Goal: Task Accomplishment & Management: Manage account settings

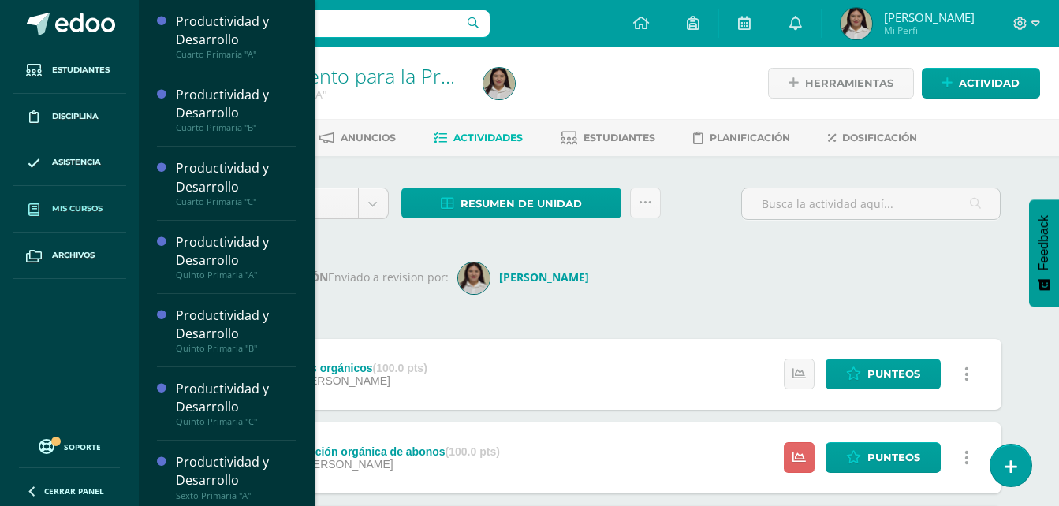
click at [28, 203] on icon at bounding box center [33, 209] width 11 height 13
click at [91, 211] on span "Mis cursos" at bounding box center [77, 209] width 50 height 13
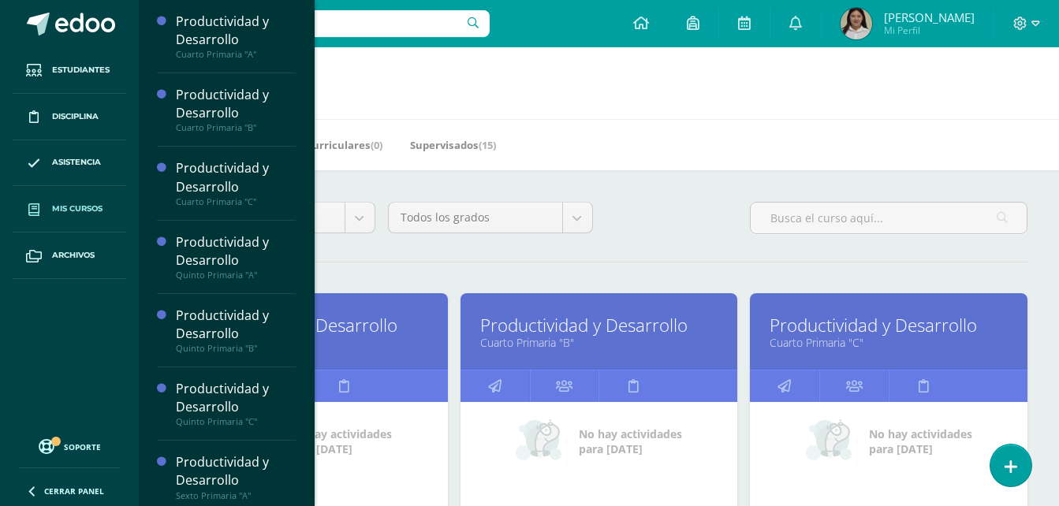
click at [592, 157] on div "Mis Cursos (15) Mis Extracurriculares (0) Supervisados (15)" at bounding box center [618, 144] width 958 height 51
click at [47, 484] on link "Cerrar panel" at bounding box center [94, 489] width 189 height 34
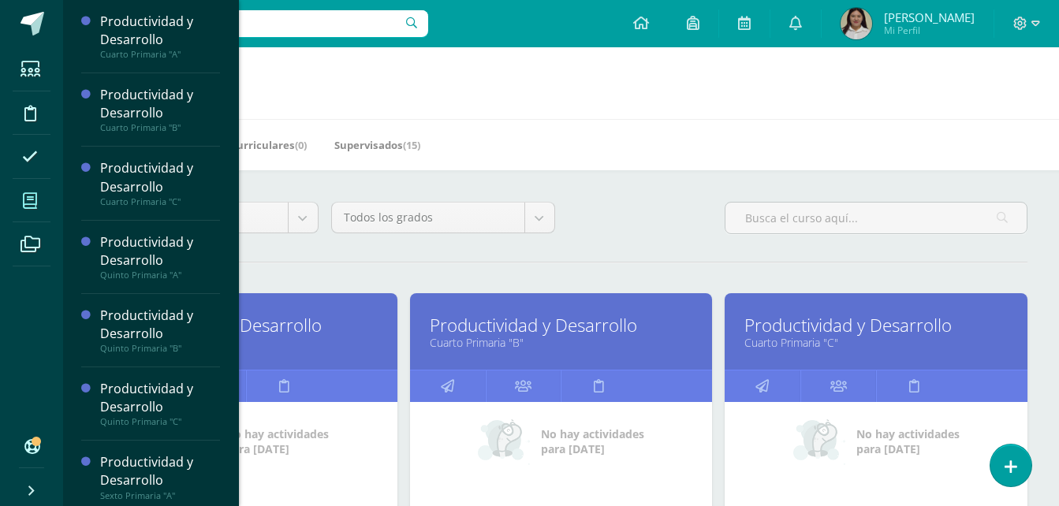
click at [646, 113] on h1 "Mis cursos" at bounding box center [561, 83] width 958 height 72
click at [30, 495] on icon at bounding box center [31, 491] width 13 height 16
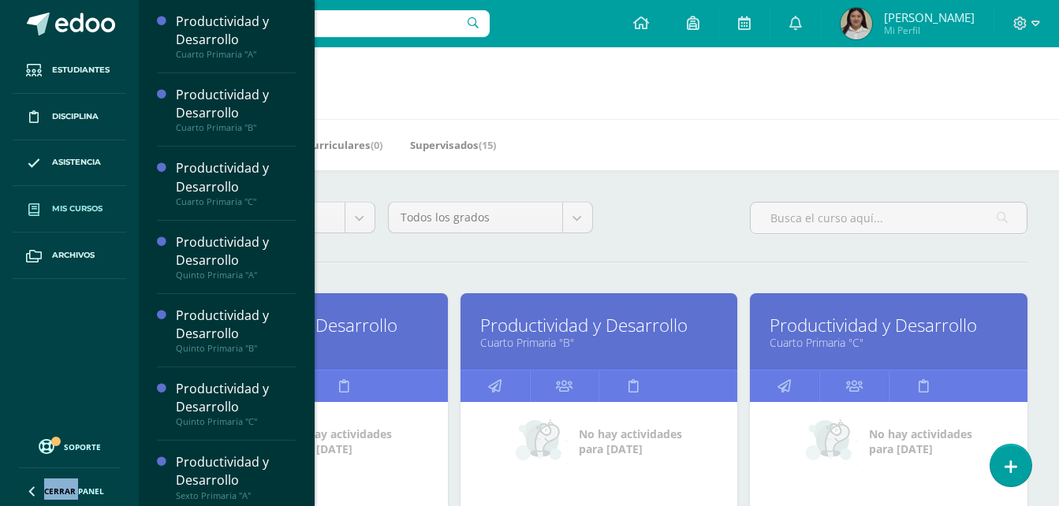
click at [30, 495] on icon at bounding box center [31, 491] width 13 height 16
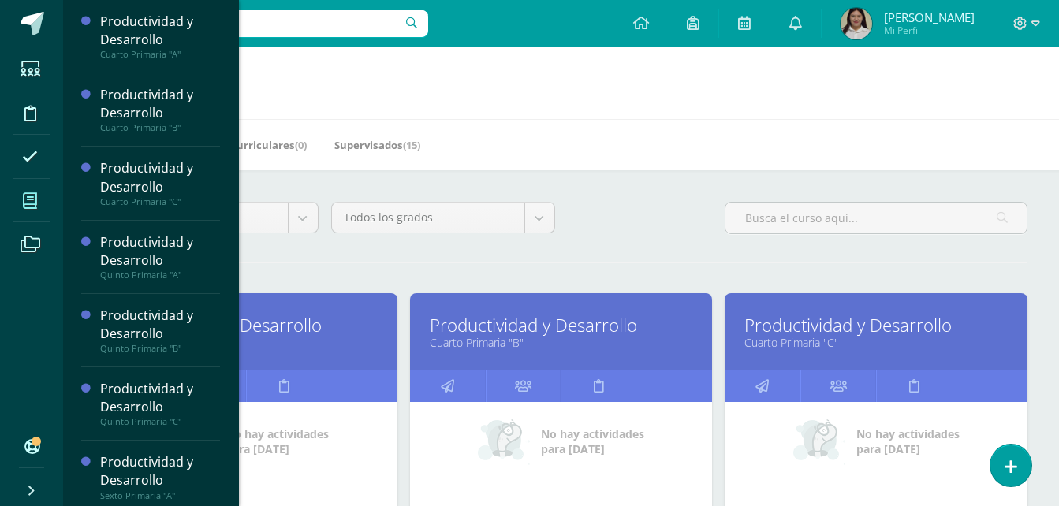
click at [30, 495] on icon at bounding box center [31, 491] width 13 height 16
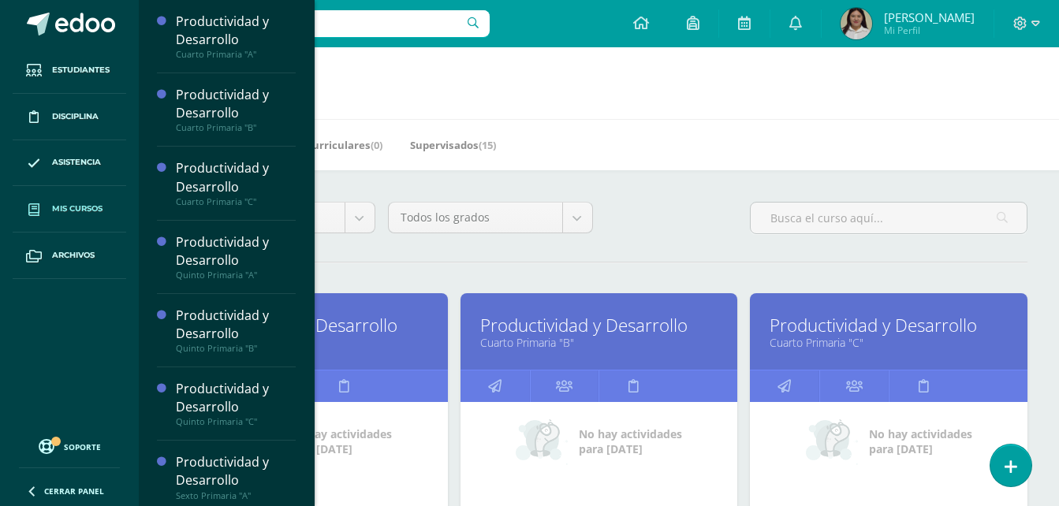
click at [726, 106] on h1 "Mis cursos" at bounding box center [599, 83] width 882 height 72
click at [920, 129] on div "Mis Cursos (15) Mis Extracurriculares (0) Supervisados (15)" at bounding box center [618, 144] width 958 height 51
click at [24, 486] on link "Cerrar panel" at bounding box center [94, 489] width 189 height 34
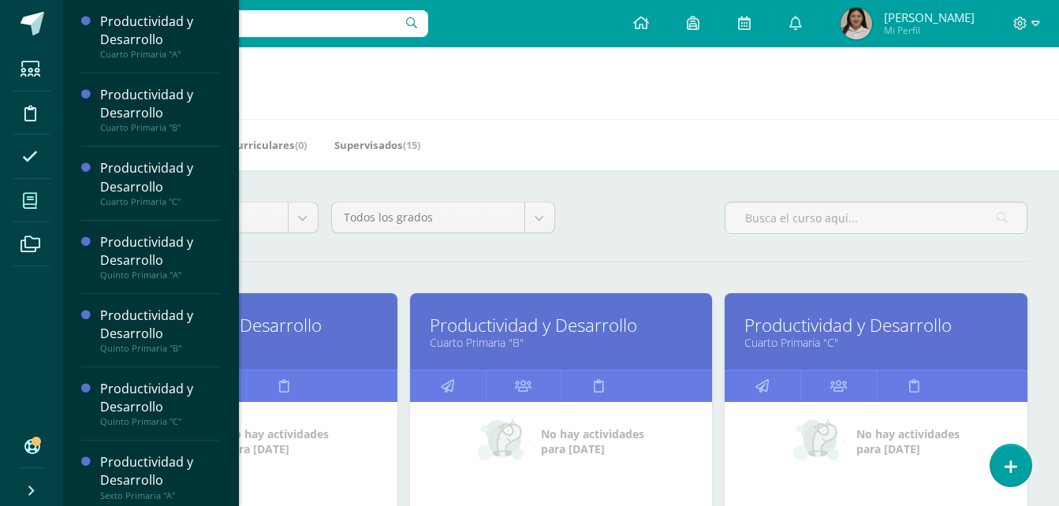
click at [658, 101] on h1 "Mis cursos" at bounding box center [561, 83] width 958 height 72
click at [547, 119] on div "Mis Cursos (15) Mis Extracurriculares (0) Supervisados (15)" at bounding box center [580, 144] width 1034 height 51
click at [510, 163] on div "Mis Cursos (15) Mis Extracurriculares (0) Supervisados (15)" at bounding box center [580, 144] width 1034 height 51
click at [788, 154] on div "Mis Cursos (15) Mis Extracurriculares (0) Supervisados (15)" at bounding box center [580, 144] width 1034 height 51
click at [559, 86] on h1 "Mis cursos" at bounding box center [561, 83] width 958 height 72
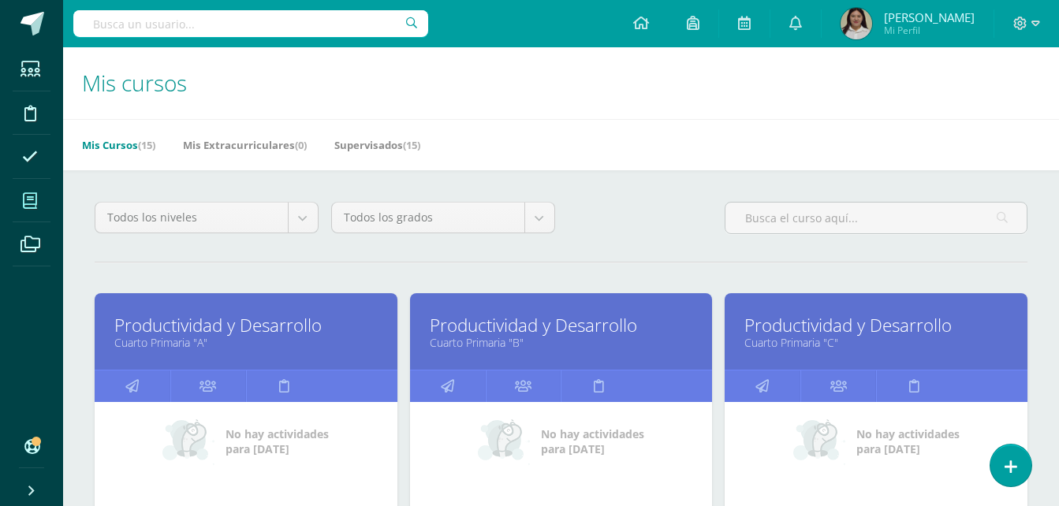
click at [38, 217] on span at bounding box center [30, 200] width 35 height 35
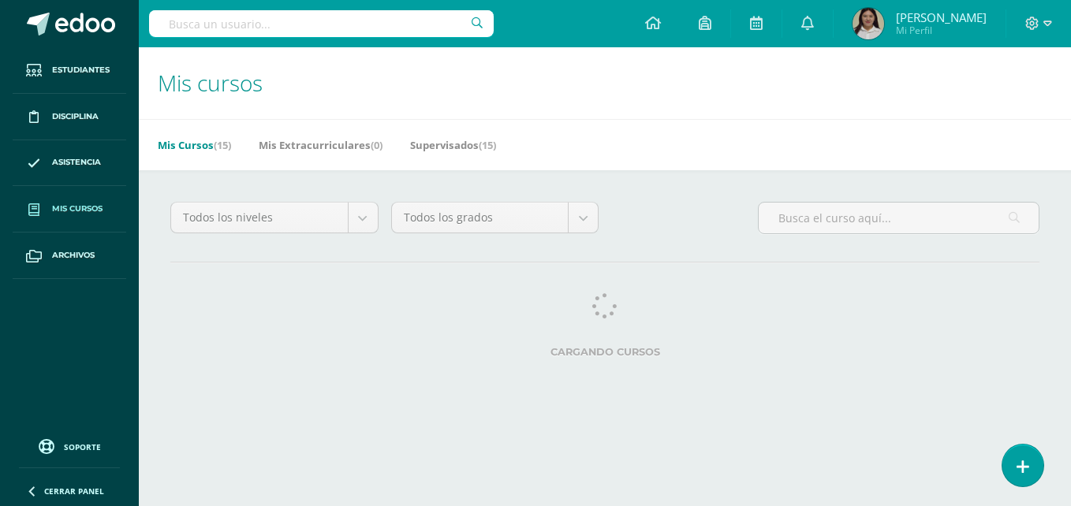
click at [70, 203] on span "Mis cursos" at bounding box center [77, 209] width 50 height 13
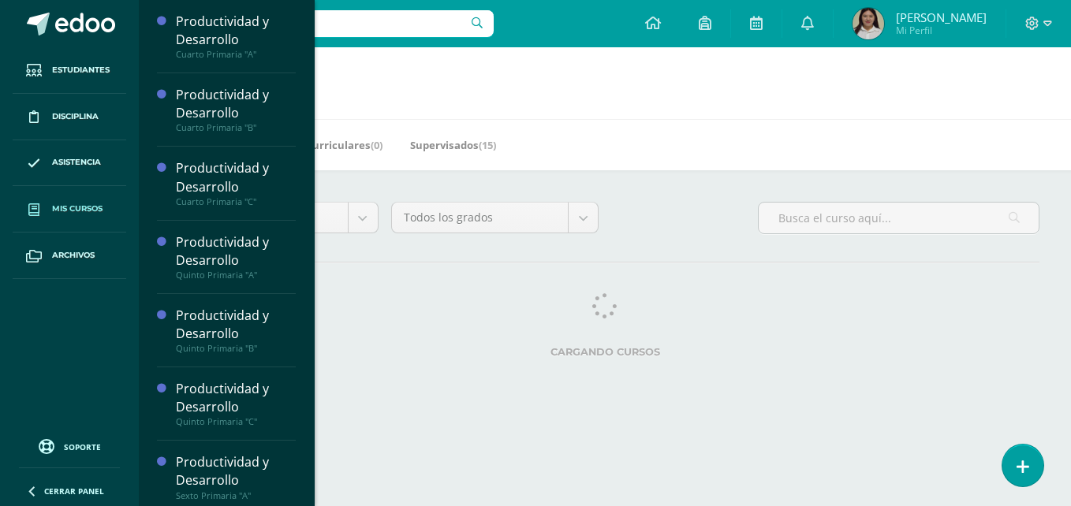
click at [77, 222] on link "Mis cursos" at bounding box center [70, 209] width 114 height 47
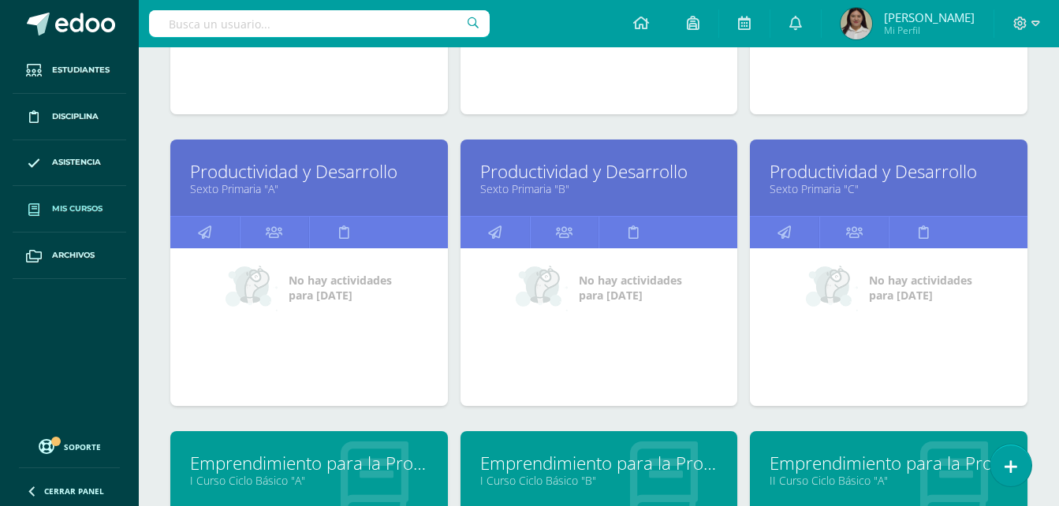
scroll to position [738, 0]
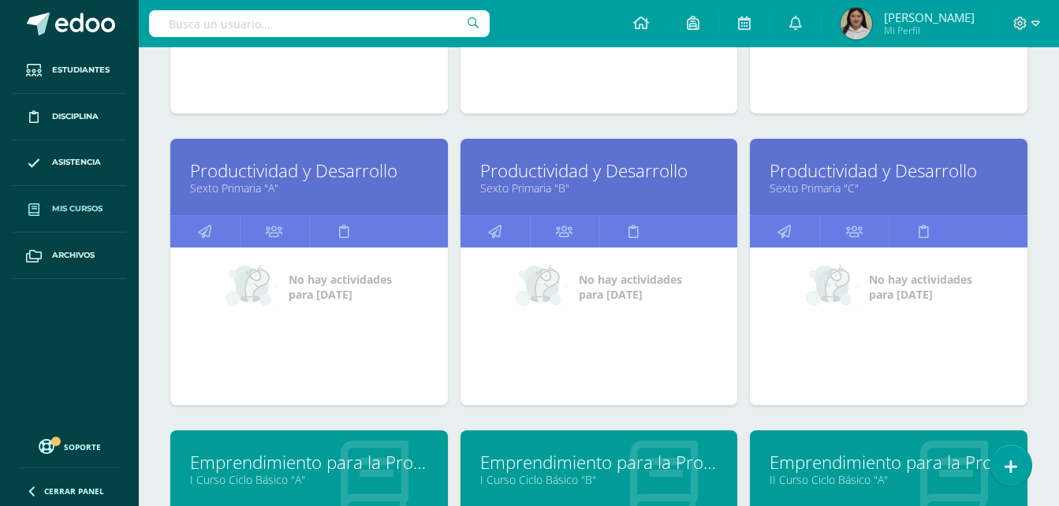
click at [1023, 289] on div "No hay actividades para hoy" at bounding box center [889, 327] width 278 height 158
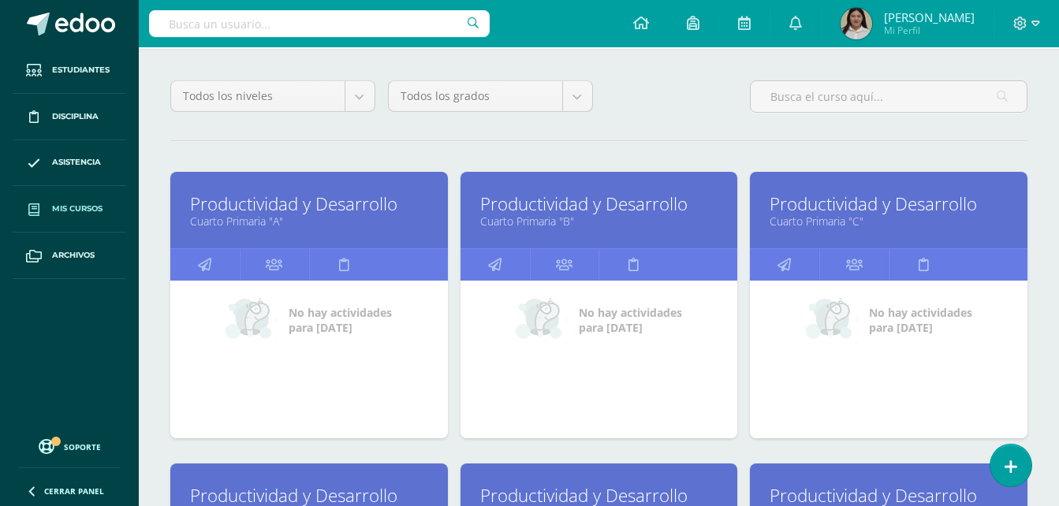
scroll to position [0, 0]
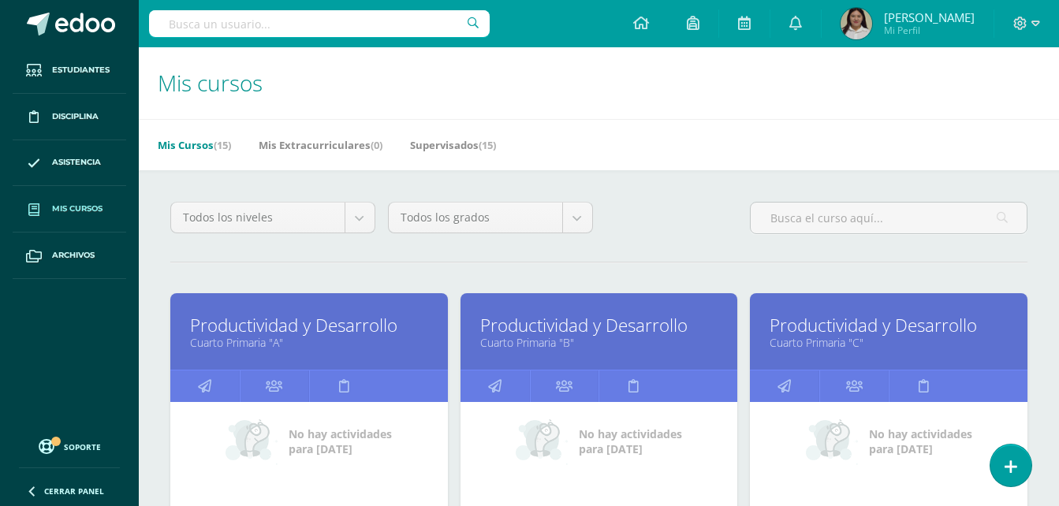
click at [38, 211] on icon at bounding box center [33, 209] width 11 height 13
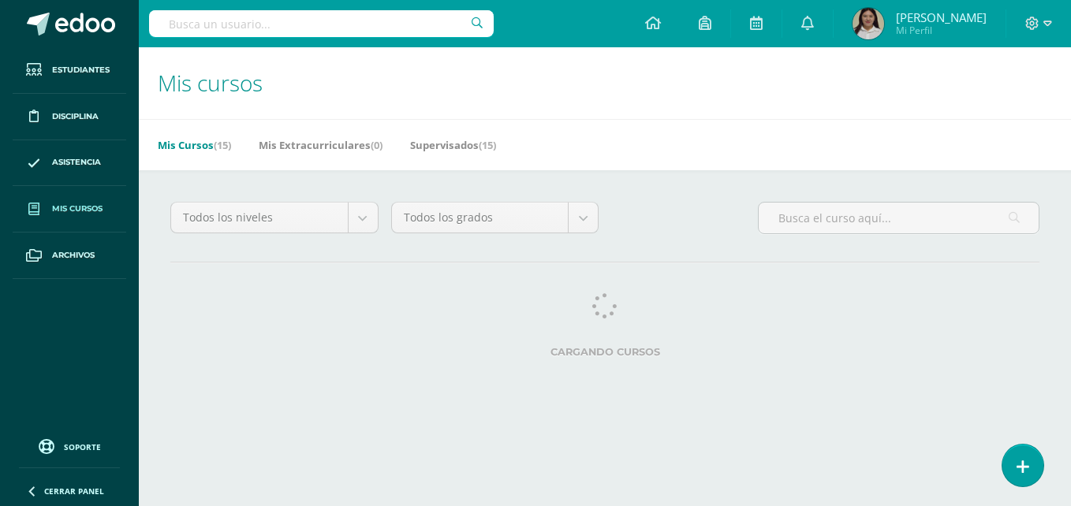
click at [974, 268] on div "Todos los niveles Todos los niveles Preprimaria Ciclo Básico [GEOGRAPHIC_DATA] …" at bounding box center [605, 282] width 932 height 225
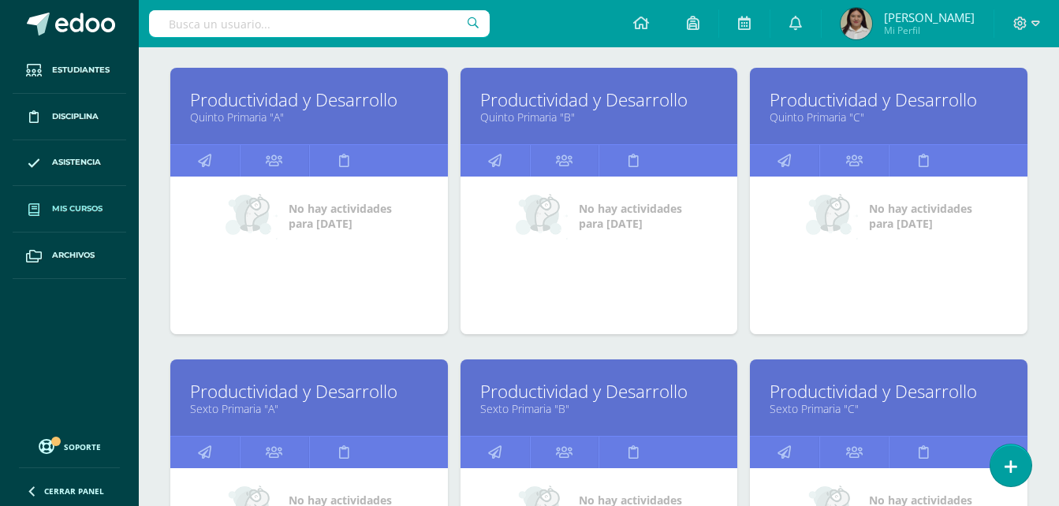
scroll to position [580, 0]
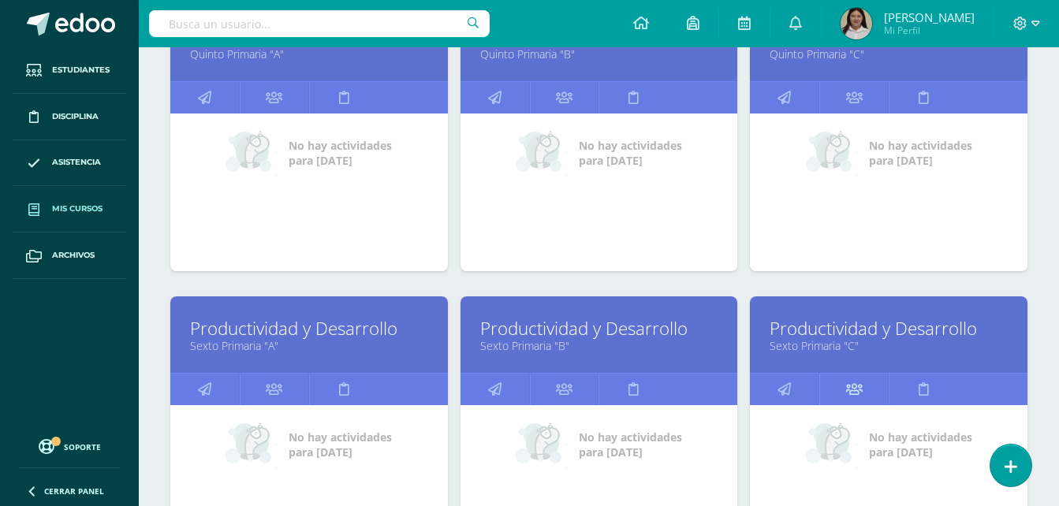
click at [852, 401] on icon at bounding box center [854, 389] width 17 height 31
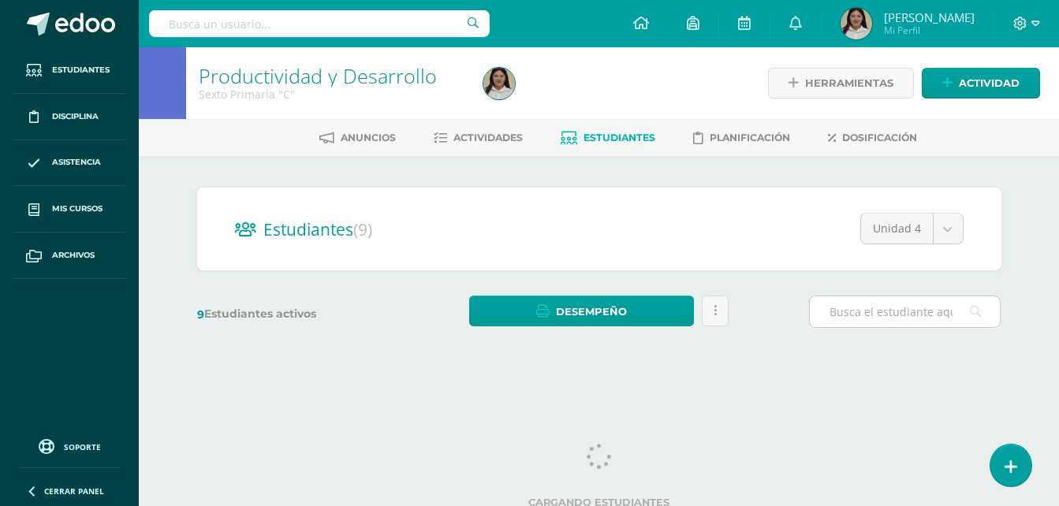
click at [890, 314] on input "text" at bounding box center [905, 311] width 190 height 31
type input "andres"
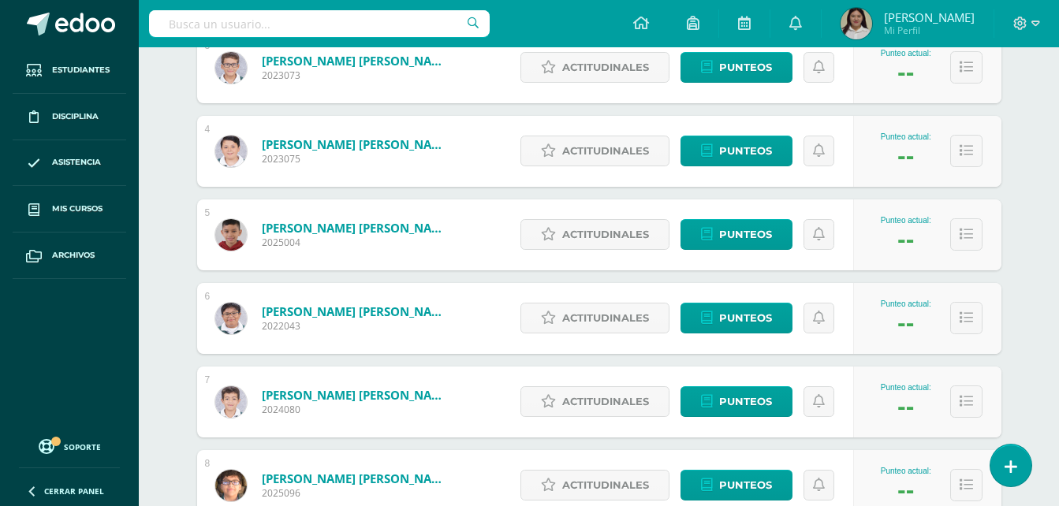
scroll to position [488, 0]
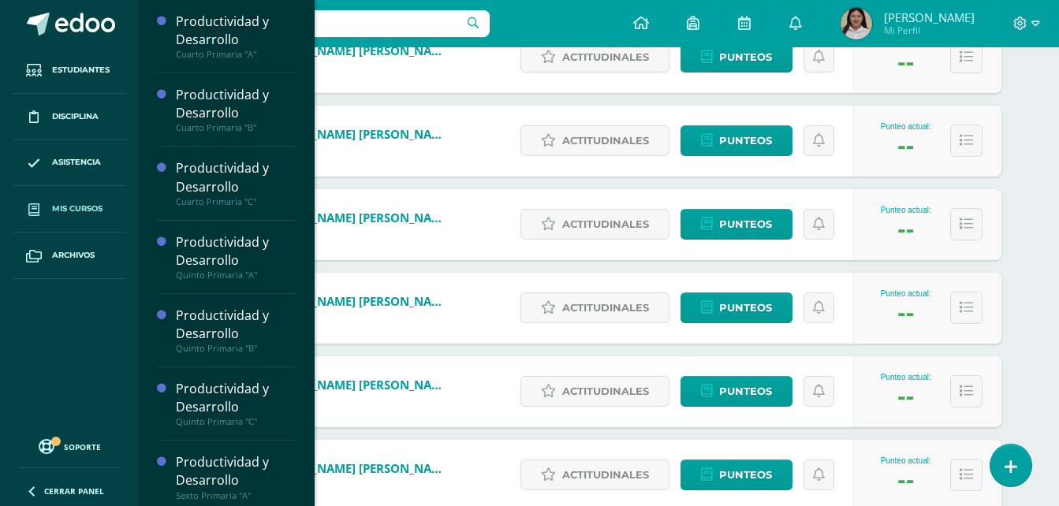
click at [35, 218] on span at bounding box center [34, 209] width 28 height 28
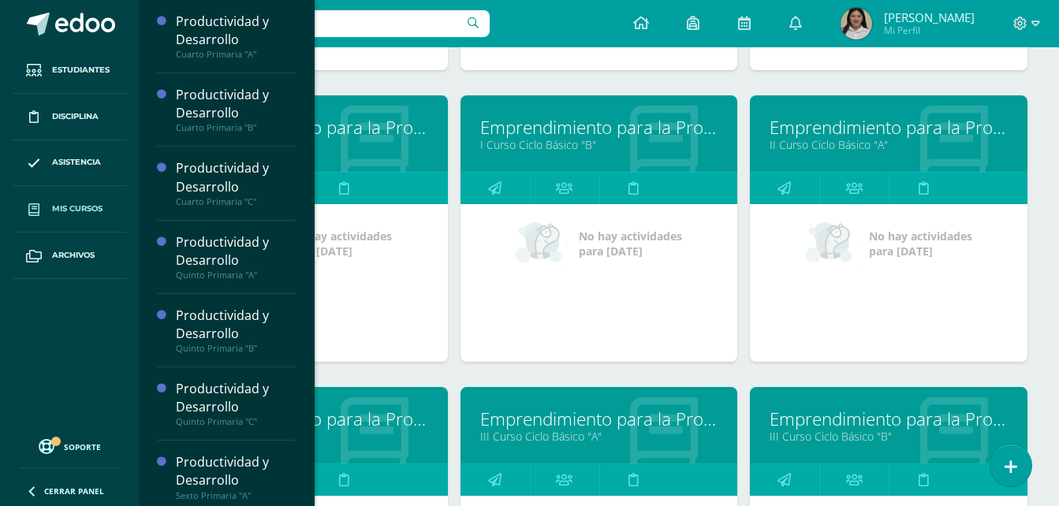
scroll to position [1072, 0]
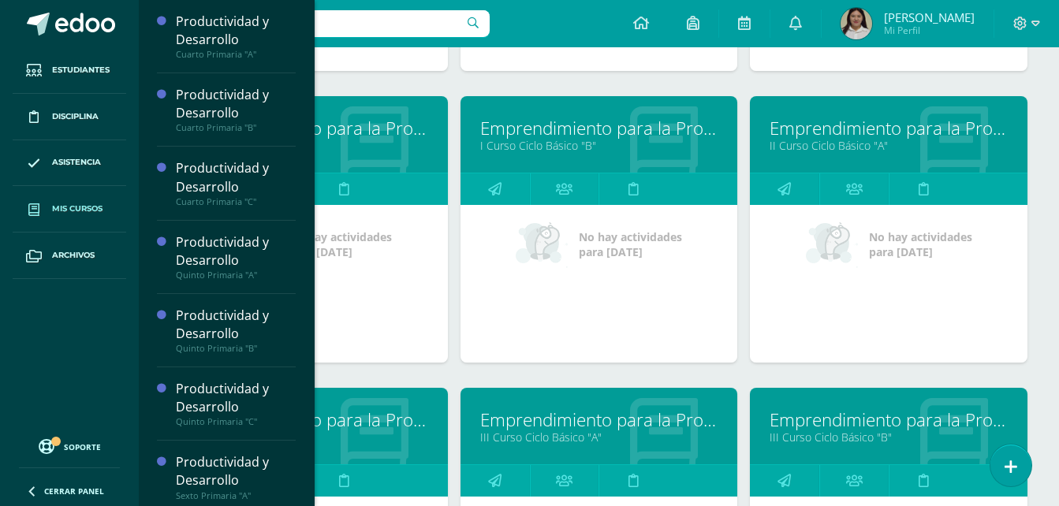
click at [859, 143] on link "II Curso Ciclo Básico "A"" at bounding box center [888, 145] width 238 height 15
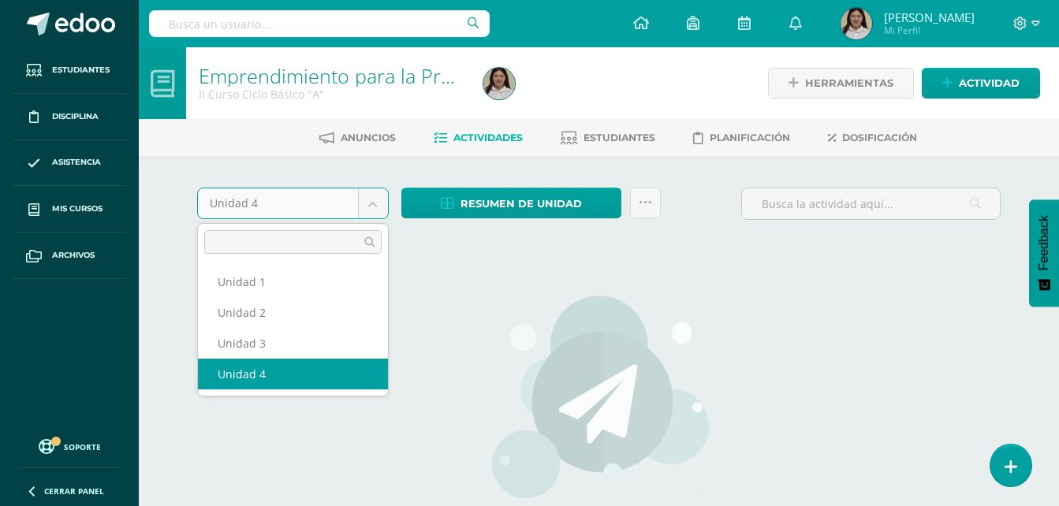
click at [378, 209] on body "Estudiantes Disciplina Asistencia Mis cursos Archivos Soporte Ayuda Reportar un…" at bounding box center [529, 338] width 1059 height 677
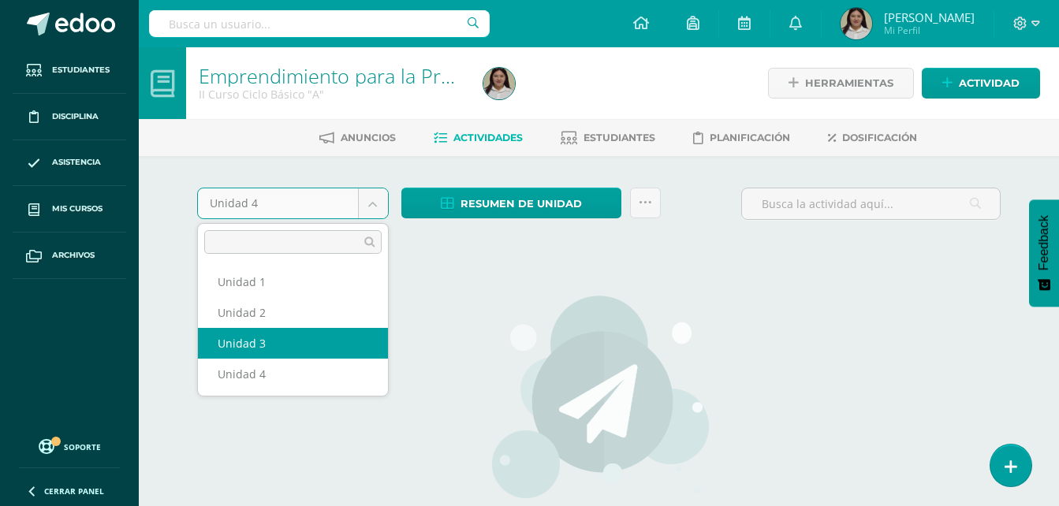
select select "Unidad 3"
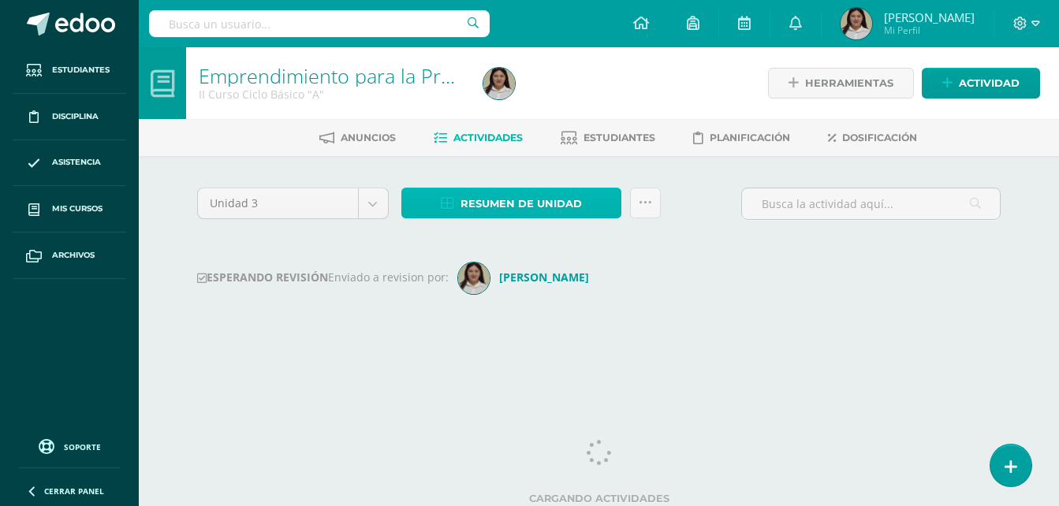
click at [562, 208] on span "Resumen de unidad" at bounding box center [520, 203] width 121 height 29
click at [572, 208] on span "Resumen de unidad" at bounding box center [520, 203] width 121 height 29
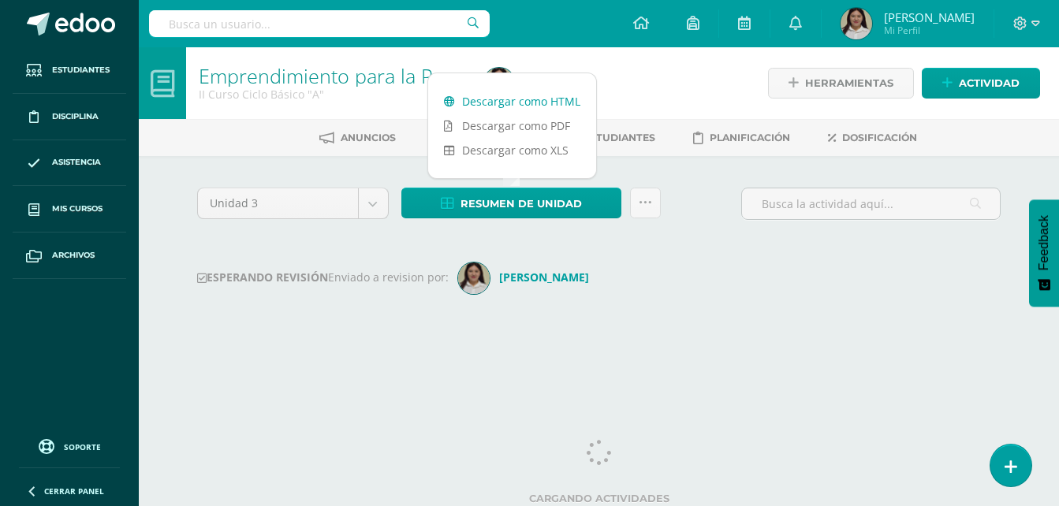
click at [542, 102] on link "Descargar como HTML" at bounding box center [512, 101] width 168 height 24
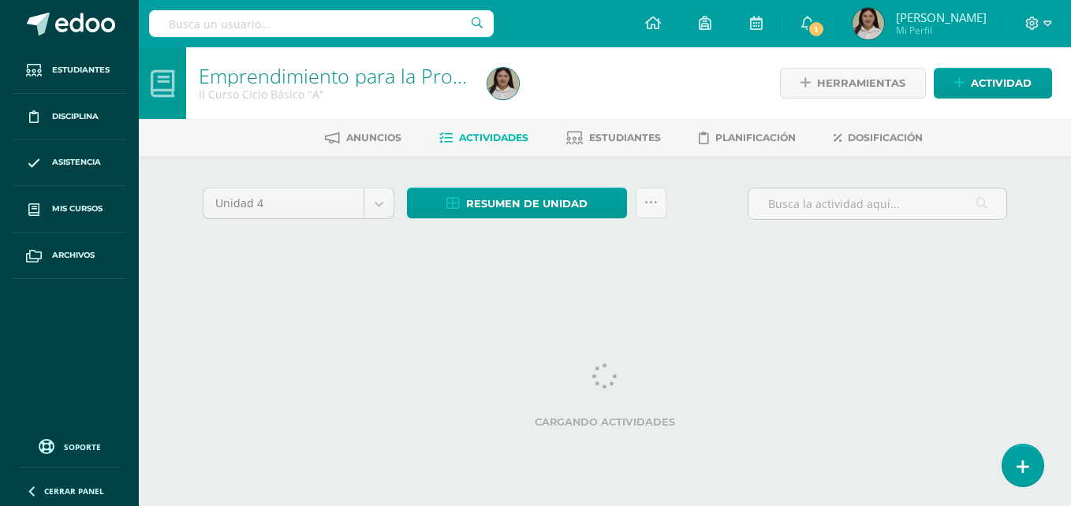
select select "Unidad 3"
click at [814, 21] on icon at bounding box center [807, 23] width 13 height 14
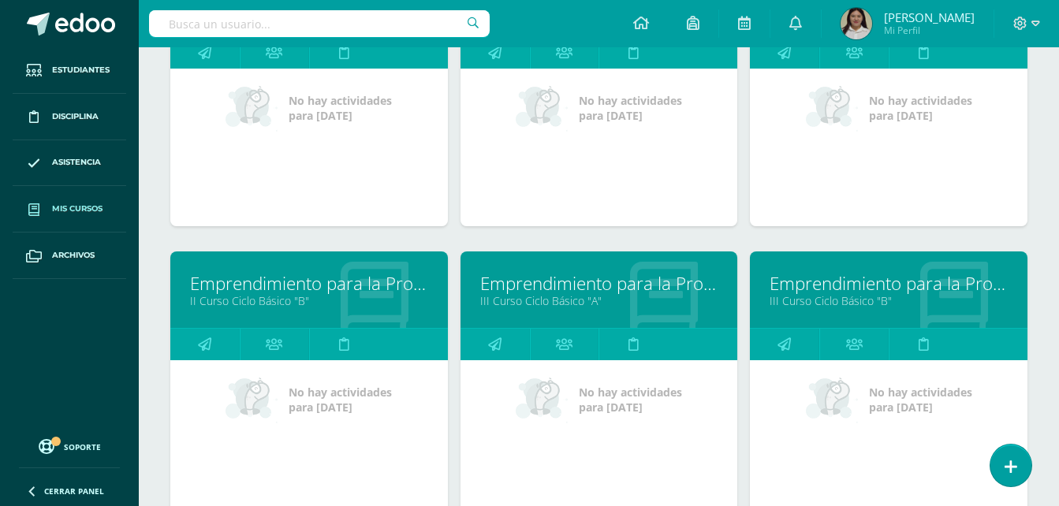
scroll to position [1214, 0]
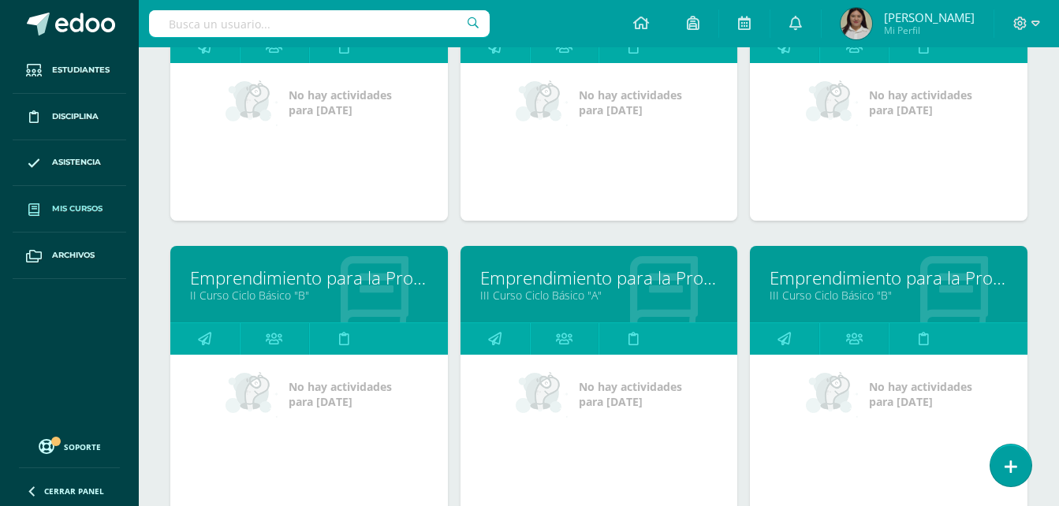
click at [314, 285] on link "Emprendimiento para la Productividad" at bounding box center [309, 278] width 238 height 24
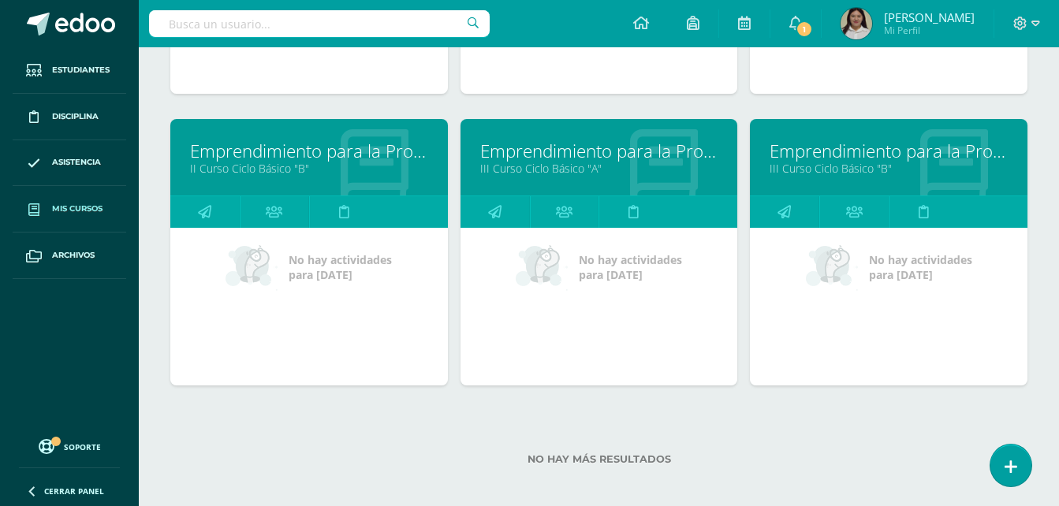
scroll to position [1351, 0]
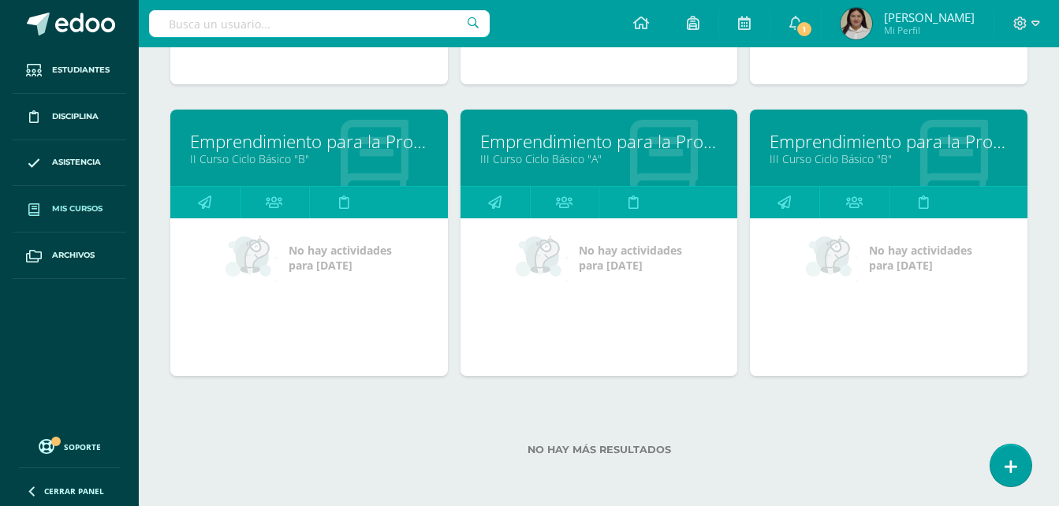
click at [587, 157] on link "III Curso Ciclo Básico "A"" at bounding box center [599, 158] width 238 height 15
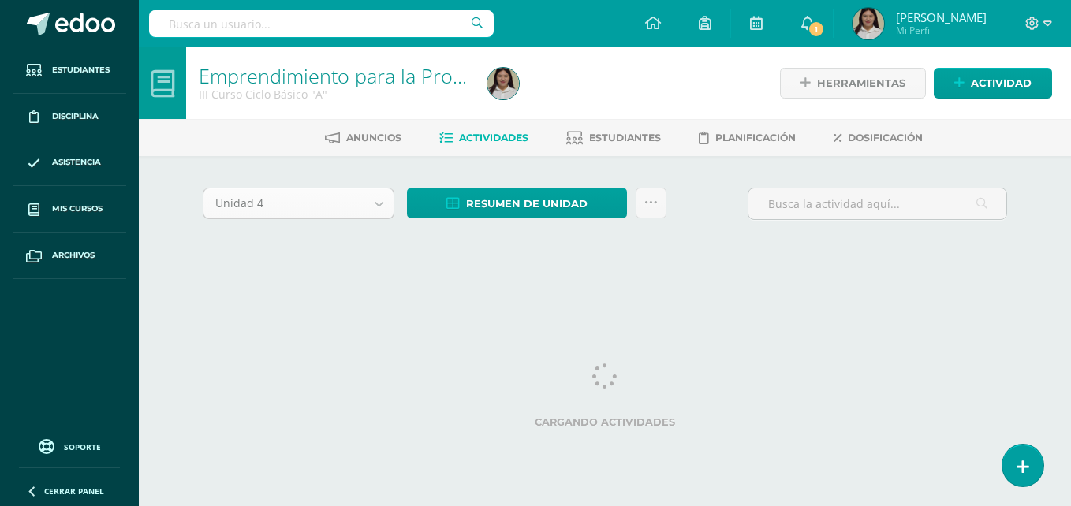
click at [374, 204] on body "Estudiantes Disciplina Asistencia Mis cursos Archivos Soporte Ayuda Reportar un…" at bounding box center [535, 147] width 1071 height 294
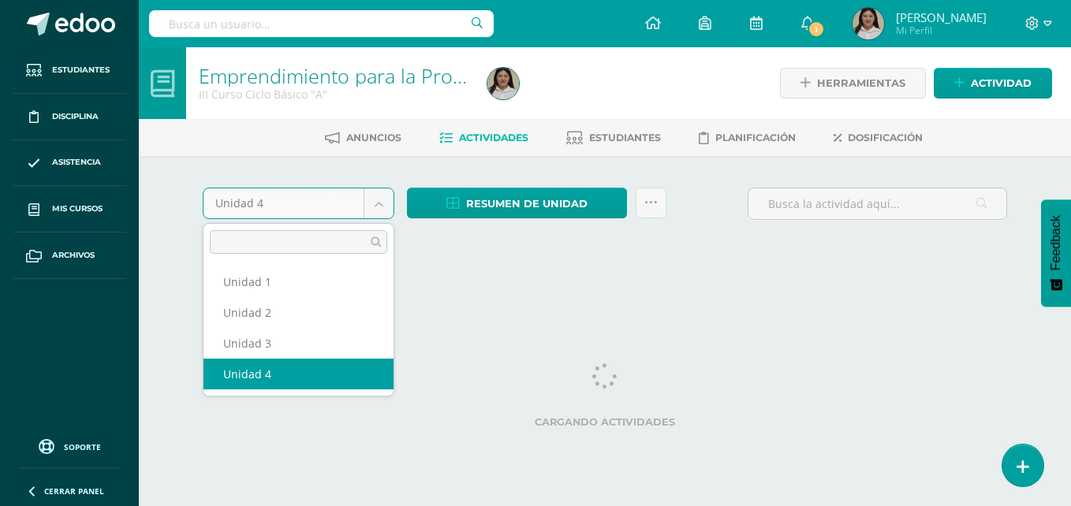
select select "Unidad 3"
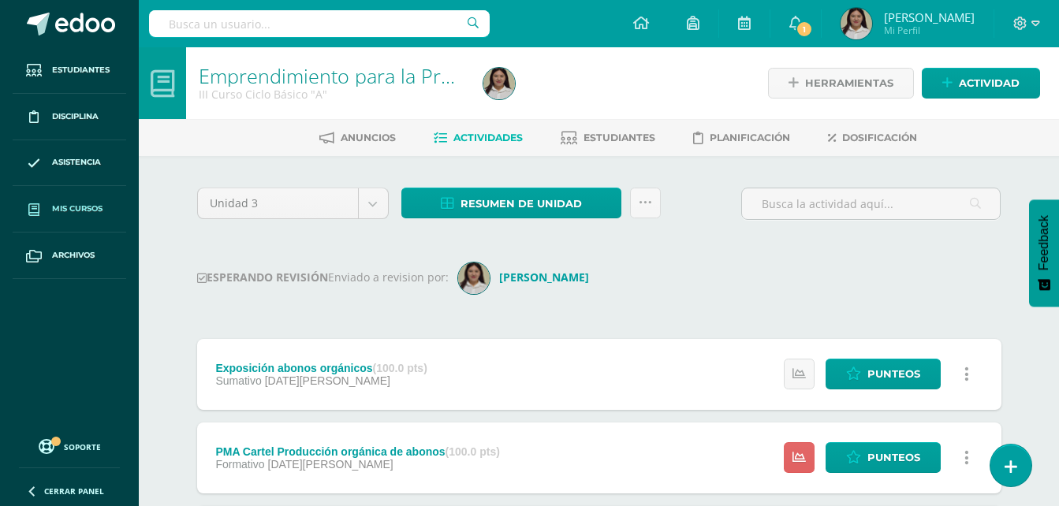
click at [61, 211] on span "Mis cursos" at bounding box center [77, 209] width 50 height 13
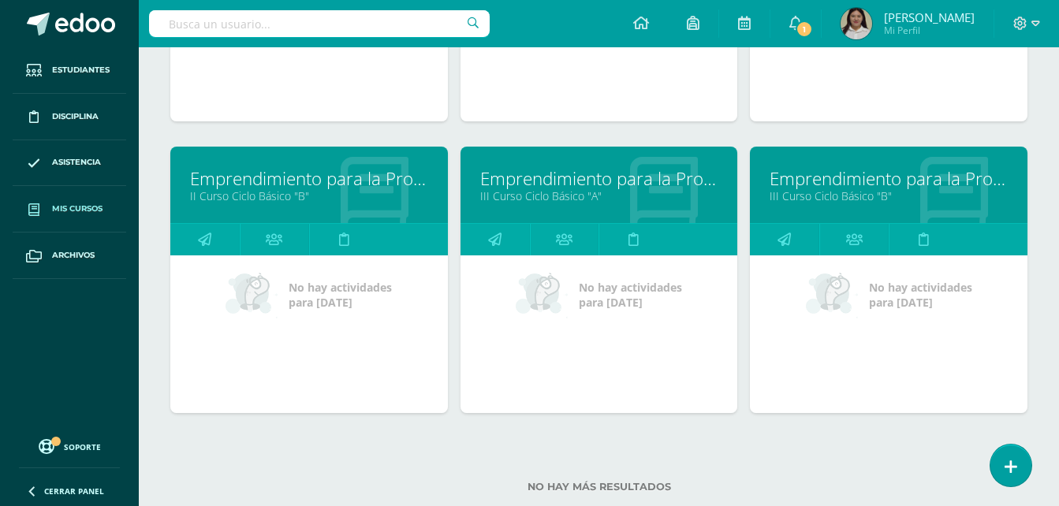
scroll to position [1351, 0]
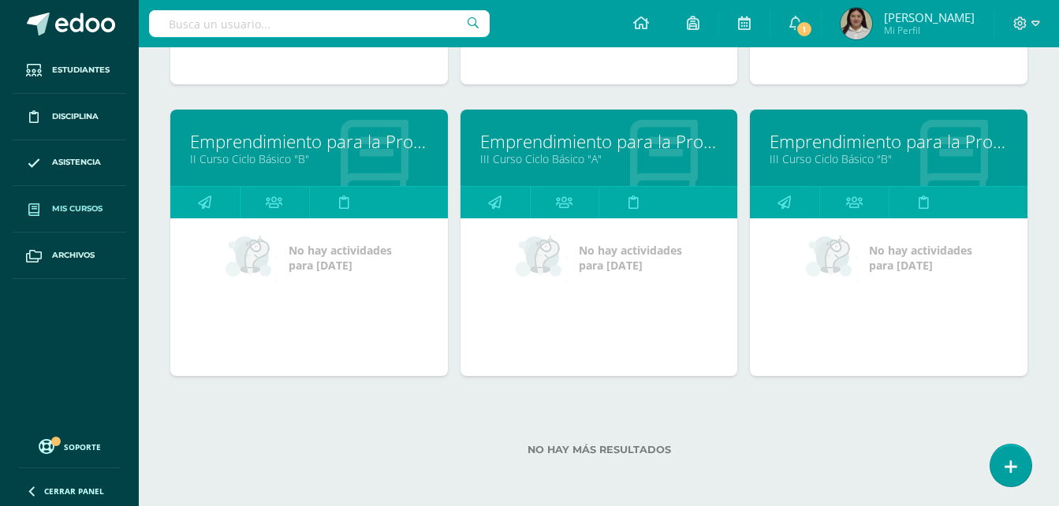
click at [957, 145] on link "Emprendimiento para la Productividad" at bounding box center [888, 141] width 238 height 24
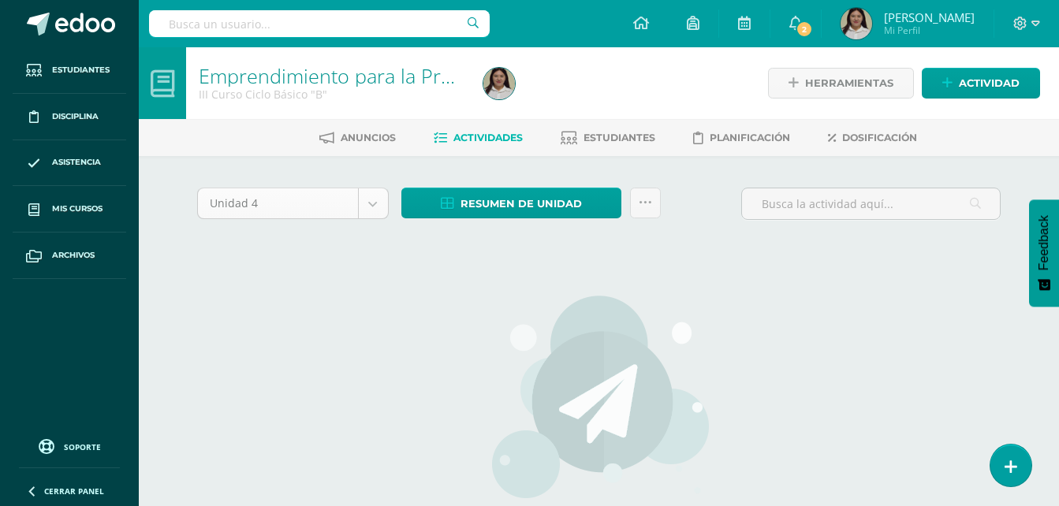
click at [374, 208] on body "Estudiantes Disciplina Asistencia Mis cursos Archivos Soporte Ayuda Reportar un…" at bounding box center [529, 338] width 1059 height 677
click at [373, 204] on body "Estudiantes Disciplina Asistencia Mis cursos Archivos Soporte Ayuda Reportar un…" at bounding box center [529, 338] width 1059 height 677
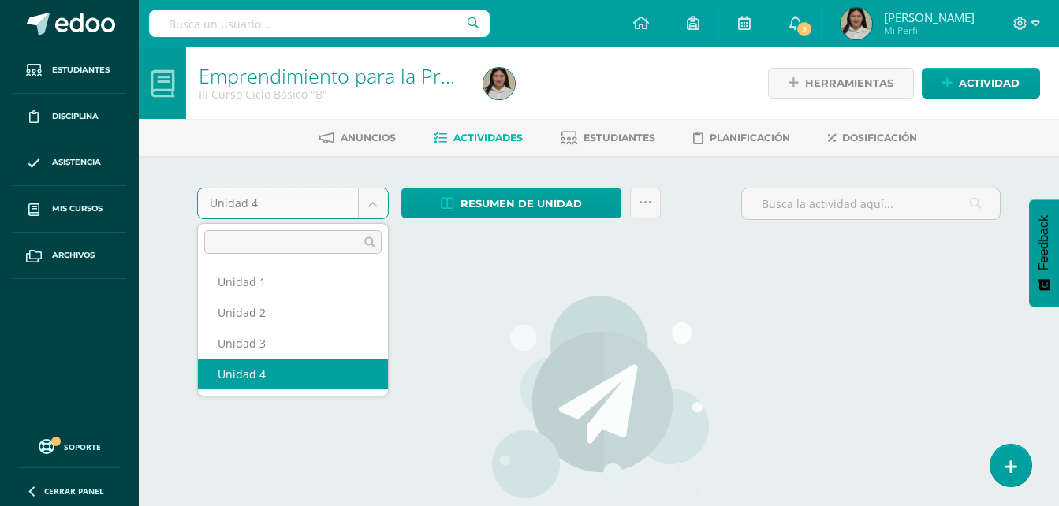
select select "Unidad 3"
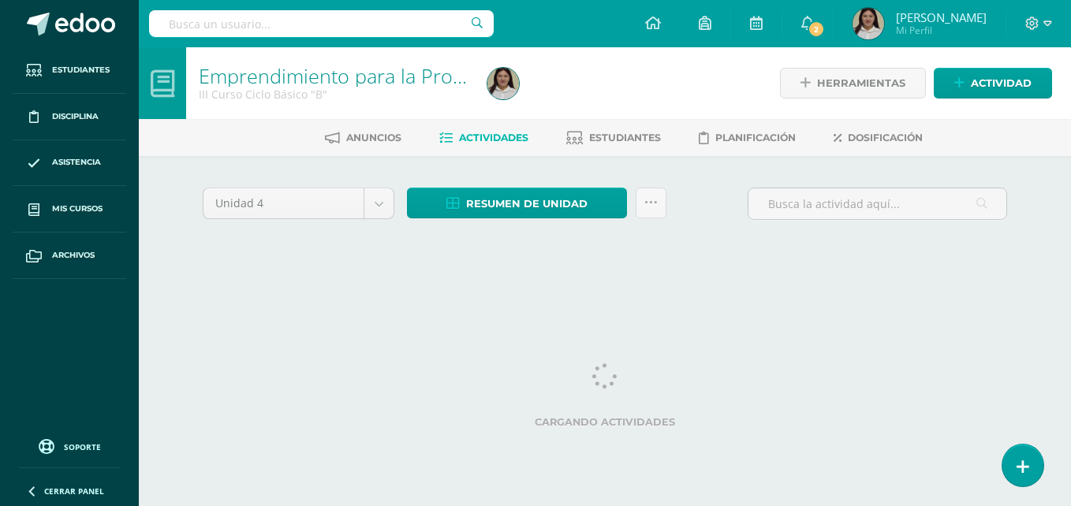
select select "Unidad 3"
click at [833, 37] on link "2" at bounding box center [807, 23] width 50 height 47
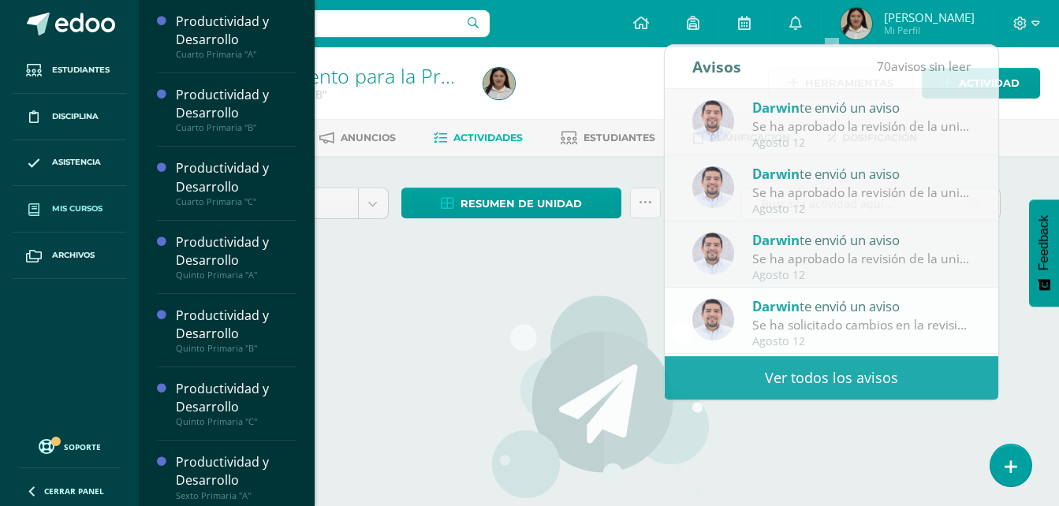
click at [86, 193] on link "Mis cursos" at bounding box center [70, 209] width 114 height 47
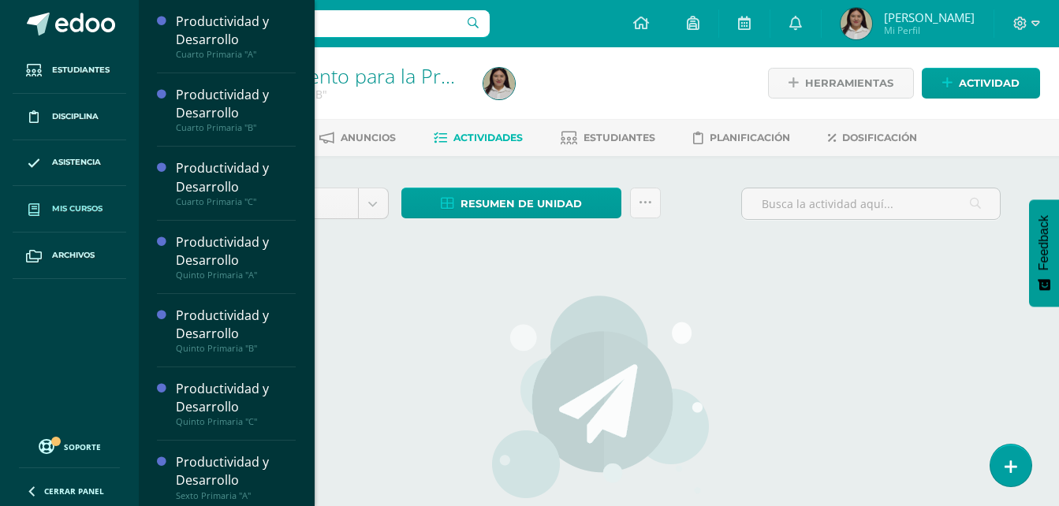
click at [43, 210] on span at bounding box center [34, 209] width 28 height 28
click at [43, 222] on span at bounding box center [34, 209] width 28 height 28
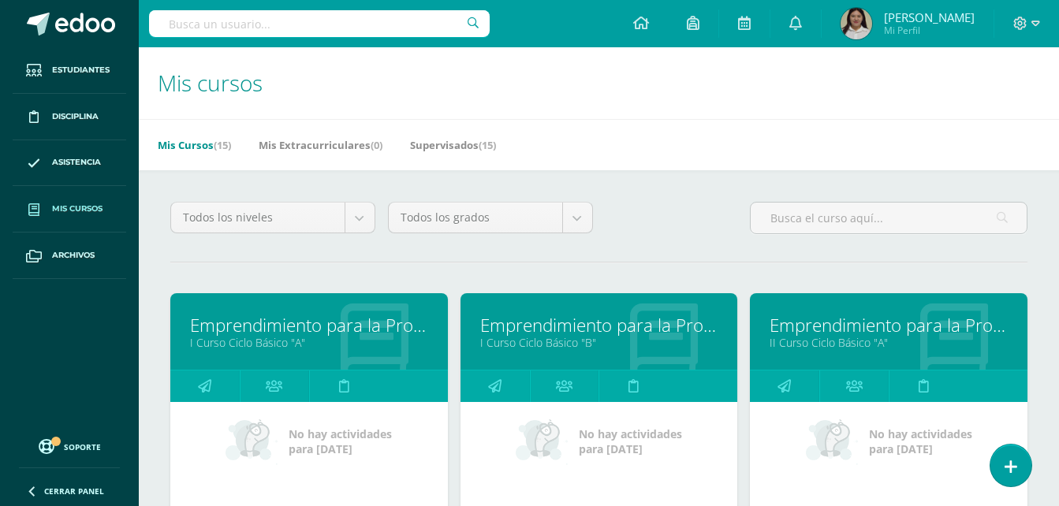
scroll to position [475, 0]
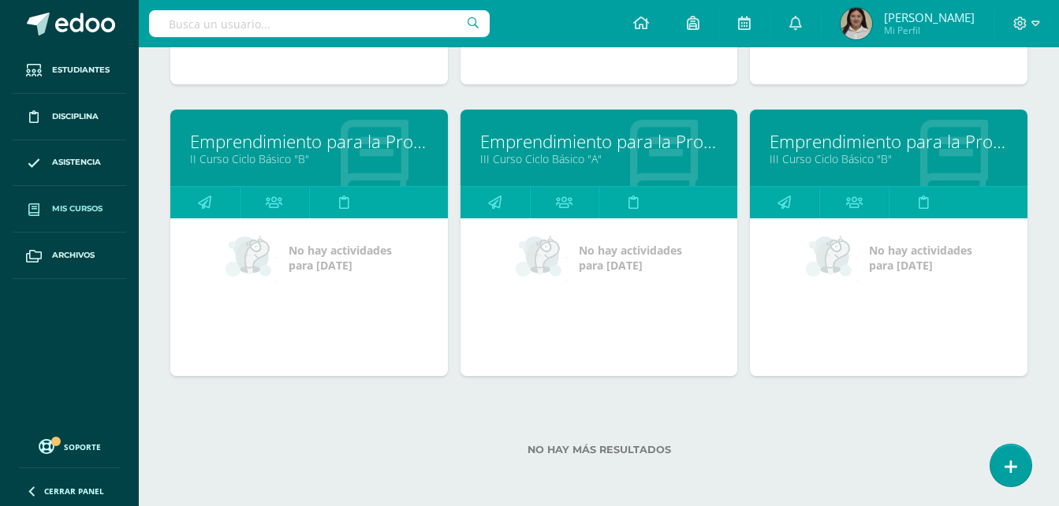
click at [986, 322] on div "No hay actividades para hoy" at bounding box center [889, 297] width 278 height 158
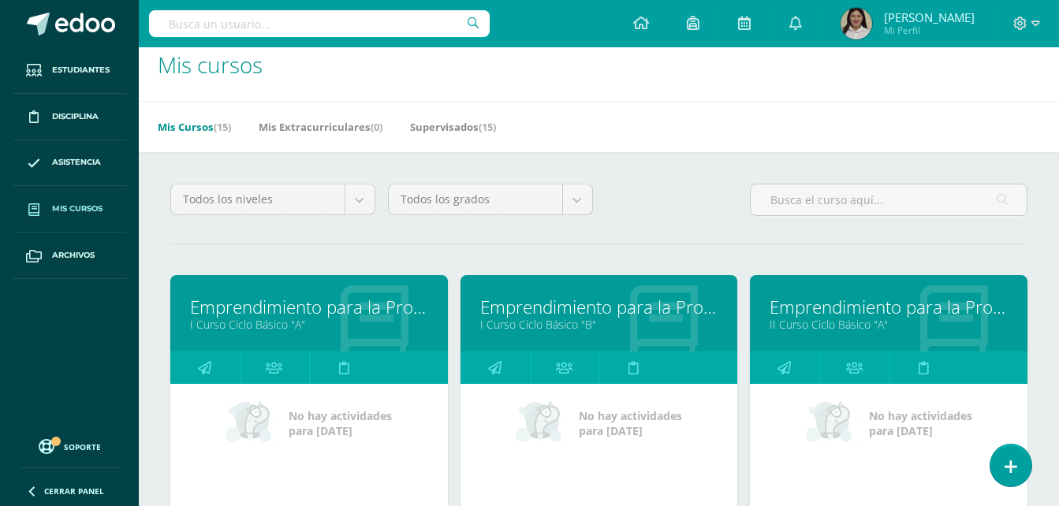
scroll to position [0, 0]
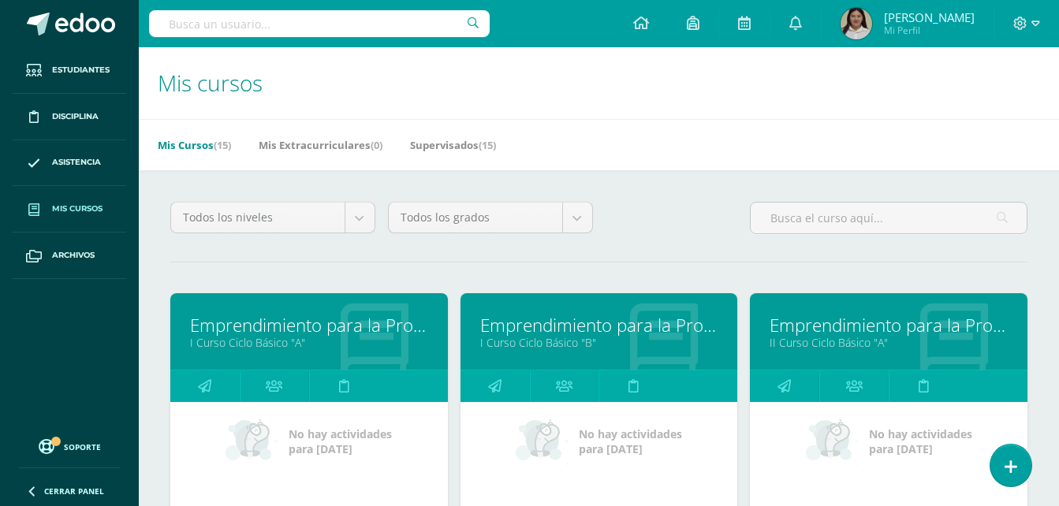
click at [360, 219] on body "Estudiantes Disciplina Asistencia Mis cursos Archivos Soporte Ayuda Reportar un…" at bounding box center [529, 491] width 1059 height 982
click at [62, 207] on span "Mis cursos" at bounding box center [77, 209] width 50 height 13
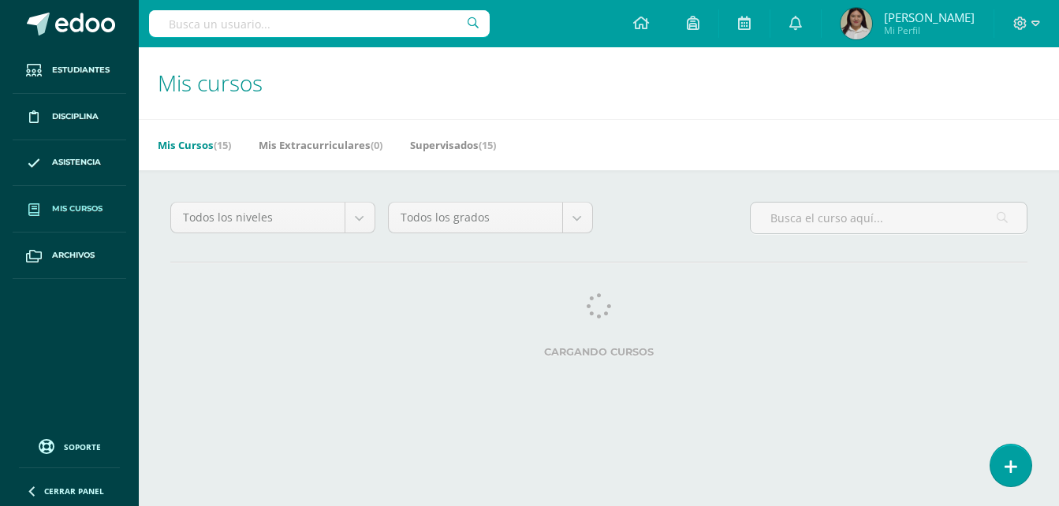
scroll to position [1, 0]
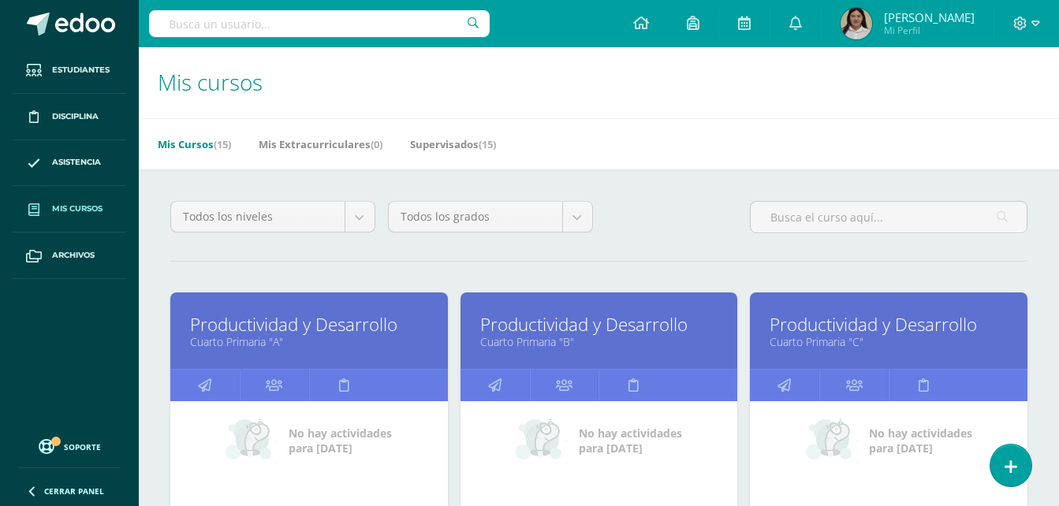
click at [831, 336] on link "Cuarto Primaria "C"" at bounding box center [888, 341] width 238 height 15
click at [777, 393] on icon at bounding box center [783, 385] width 13 height 31
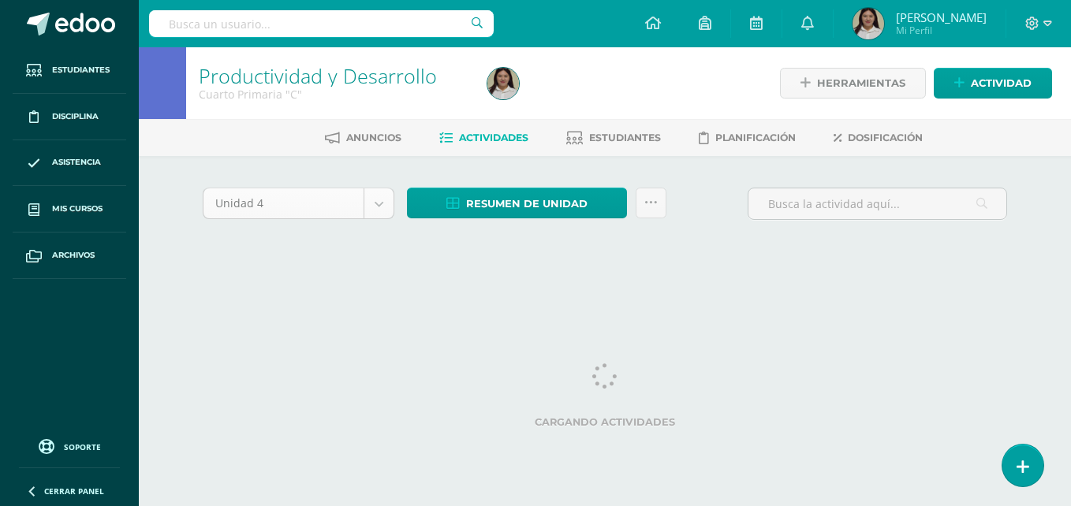
click at [374, 202] on body "Estudiantes Disciplina Asistencia Mis cursos Archivos Soporte Ayuda Reportar un…" at bounding box center [535, 147] width 1071 height 294
select select "Unidad 3"
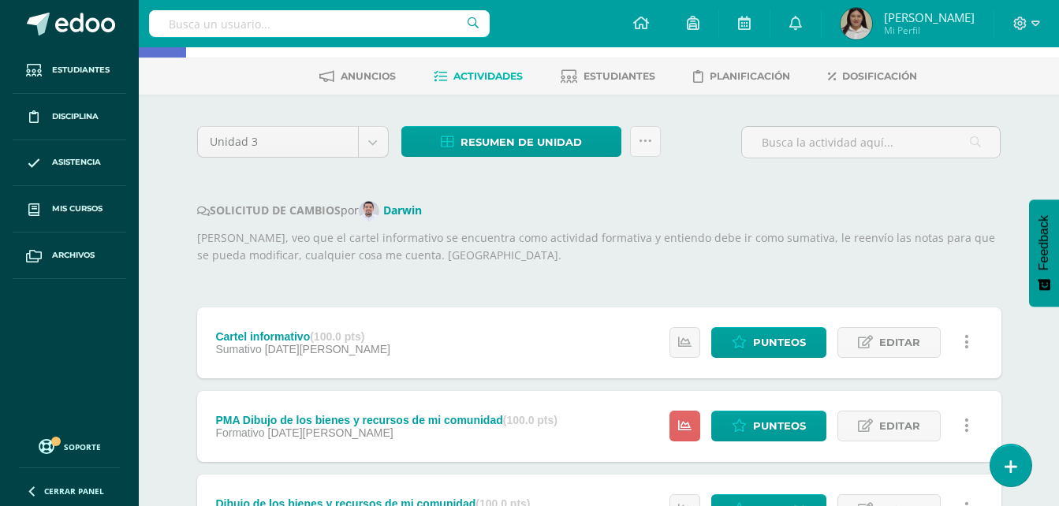
scroll to position [60, 0]
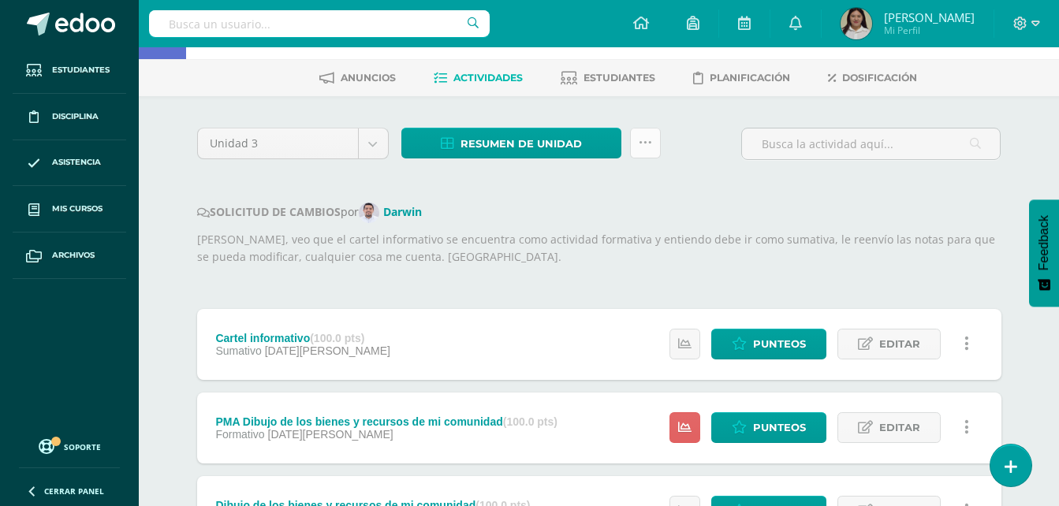
click at [637, 146] on link at bounding box center [645, 143] width 31 height 31
click at [754, 211] on div "SOLICITUD DE CAMBIOS por [GEOGRAPHIC_DATA]" at bounding box center [599, 213] width 804 height 20
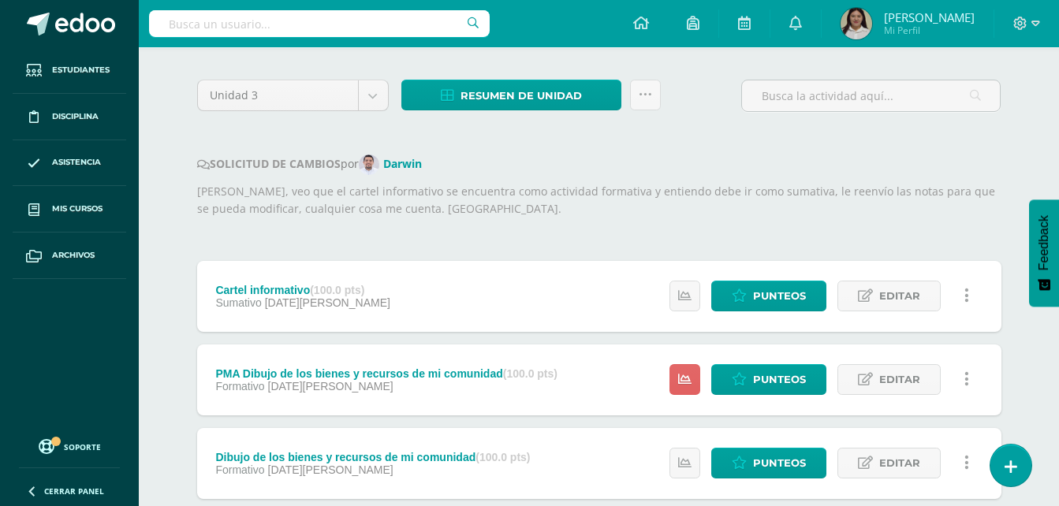
scroll to position [0, 0]
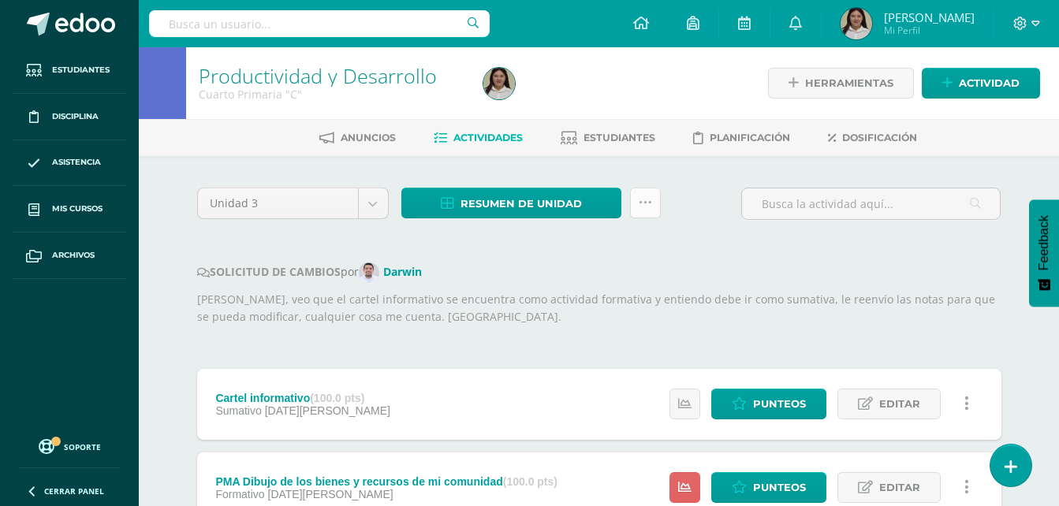
click at [645, 197] on icon at bounding box center [645, 202] width 13 height 13
click at [542, 207] on span "Resumen de unidad" at bounding box center [520, 203] width 121 height 29
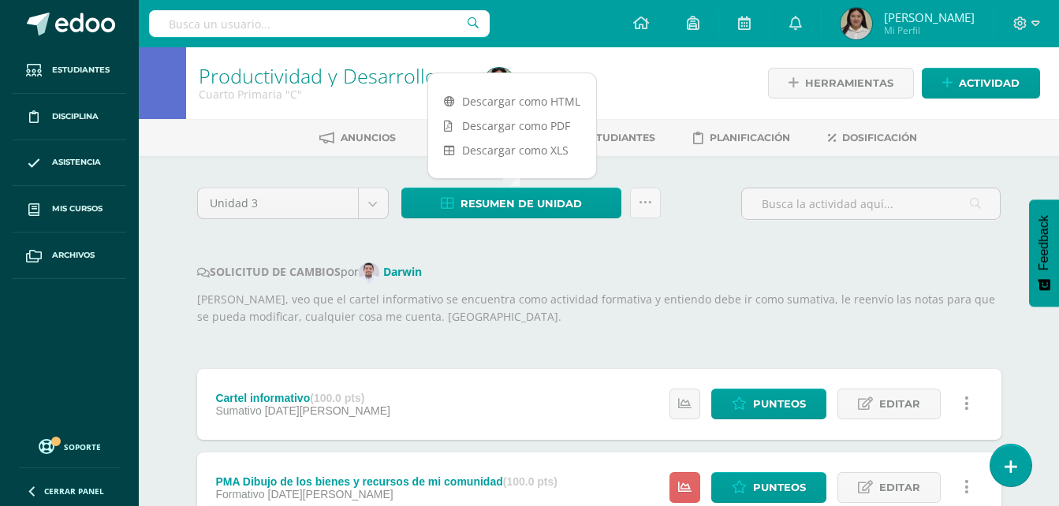
click at [633, 272] on div "SOLICITUD DE CAMBIOS por Darwin" at bounding box center [599, 273] width 804 height 20
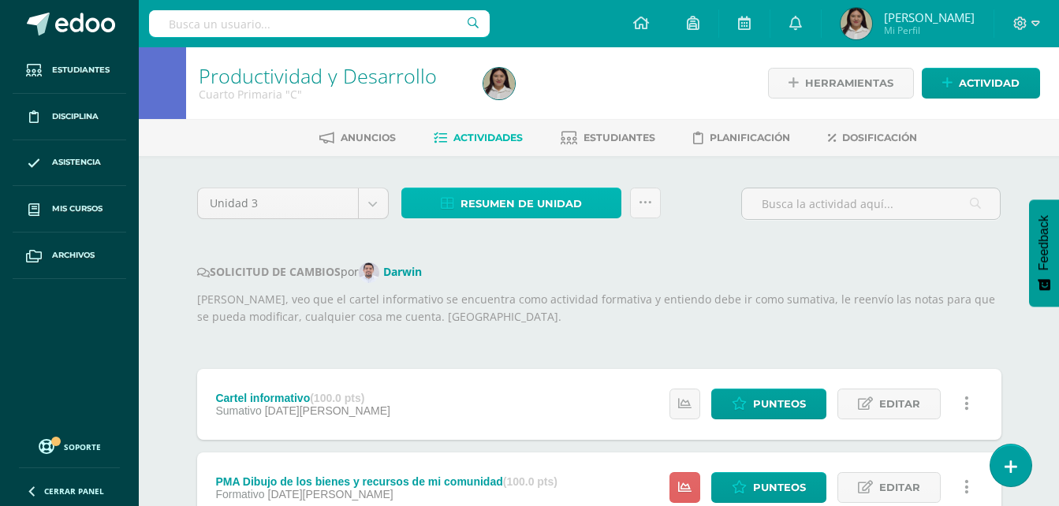
click at [562, 203] on span "Resumen de unidad" at bounding box center [520, 203] width 121 height 29
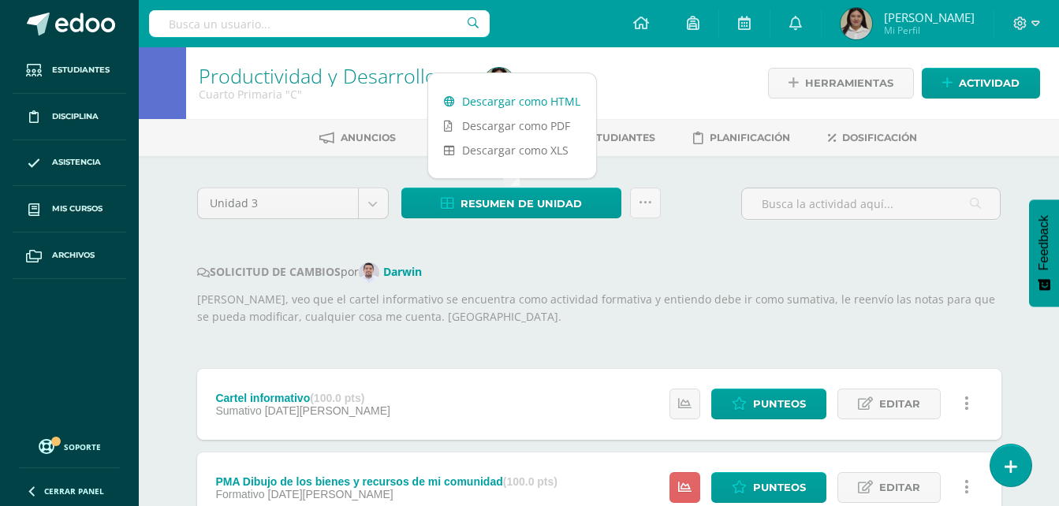
click at [548, 95] on link "Descargar como HTML" at bounding box center [512, 101] width 168 height 24
click at [637, 203] on link at bounding box center [645, 203] width 31 height 31
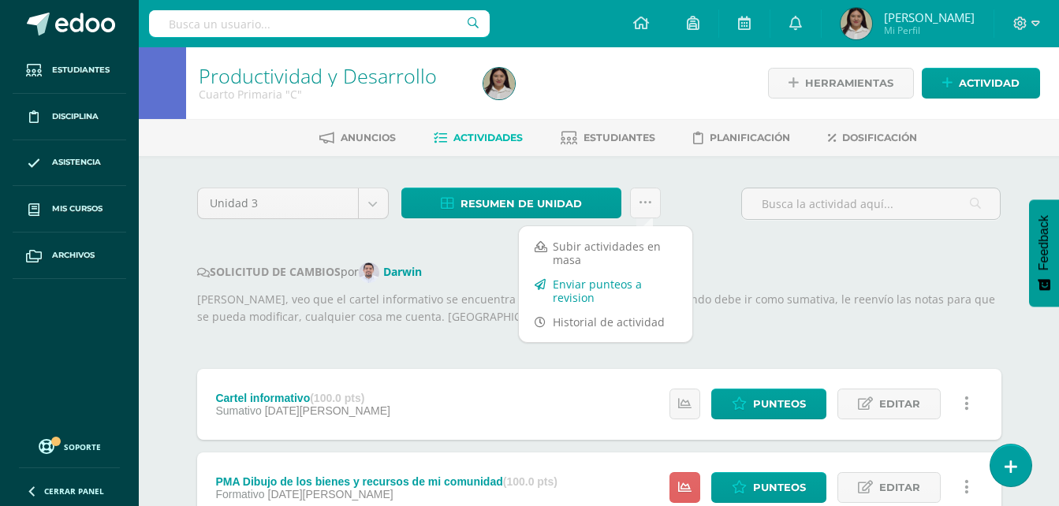
click at [615, 287] on link "Enviar punteos a revision" at bounding box center [605, 291] width 173 height 38
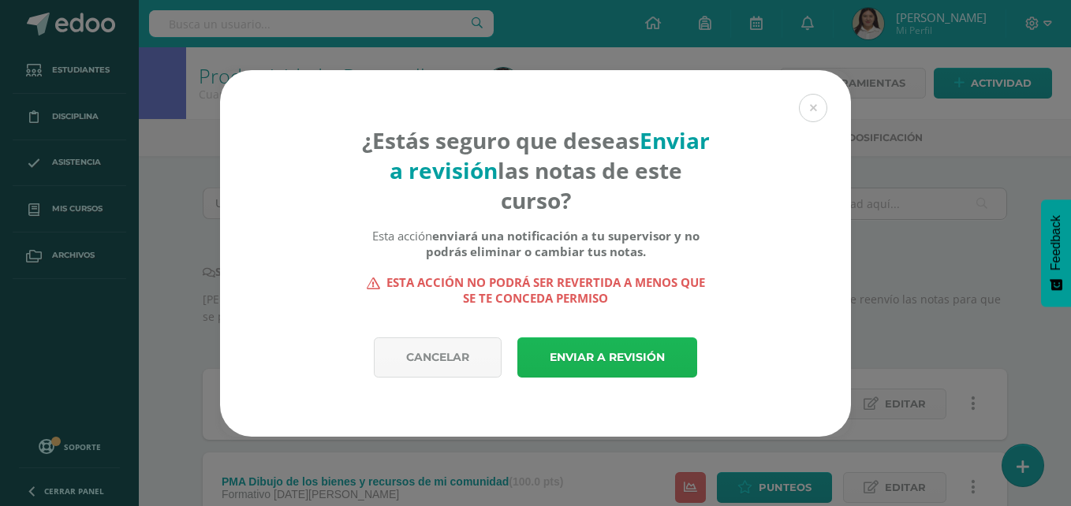
click at [650, 355] on link "Enviar a revisión" at bounding box center [607, 357] width 180 height 40
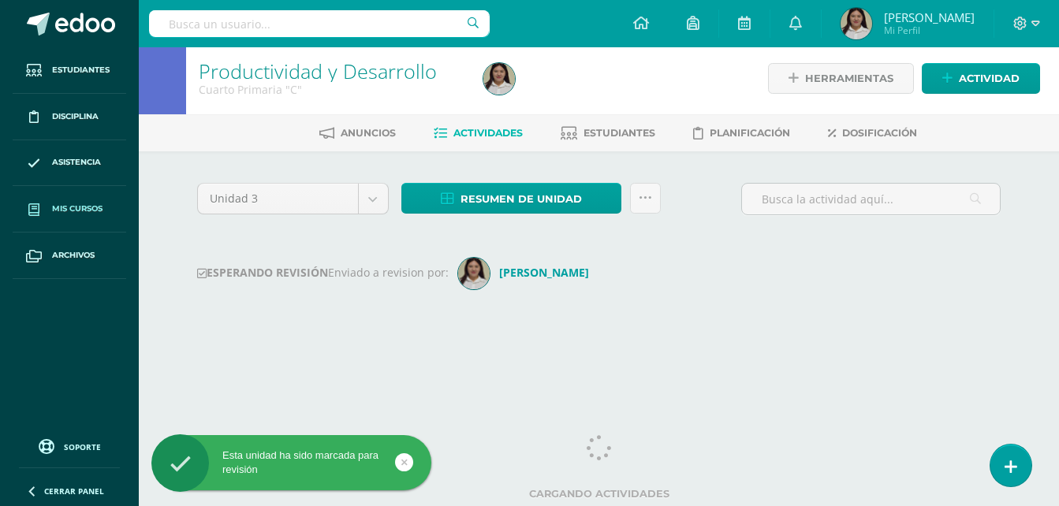
click at [67, 209] on span "Mis cursos" at bounding box center [77, 209] width 50 height 13
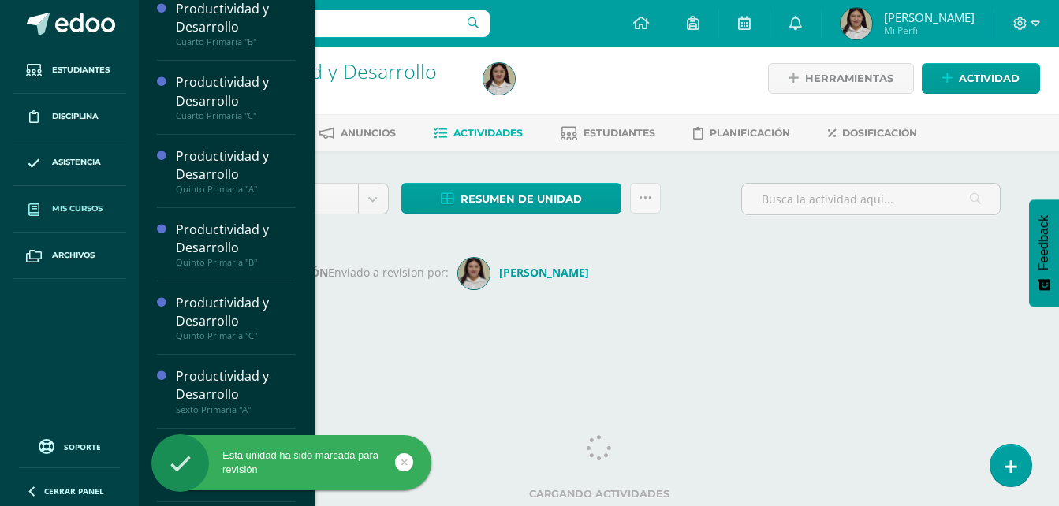
scroll to position [88, 0]
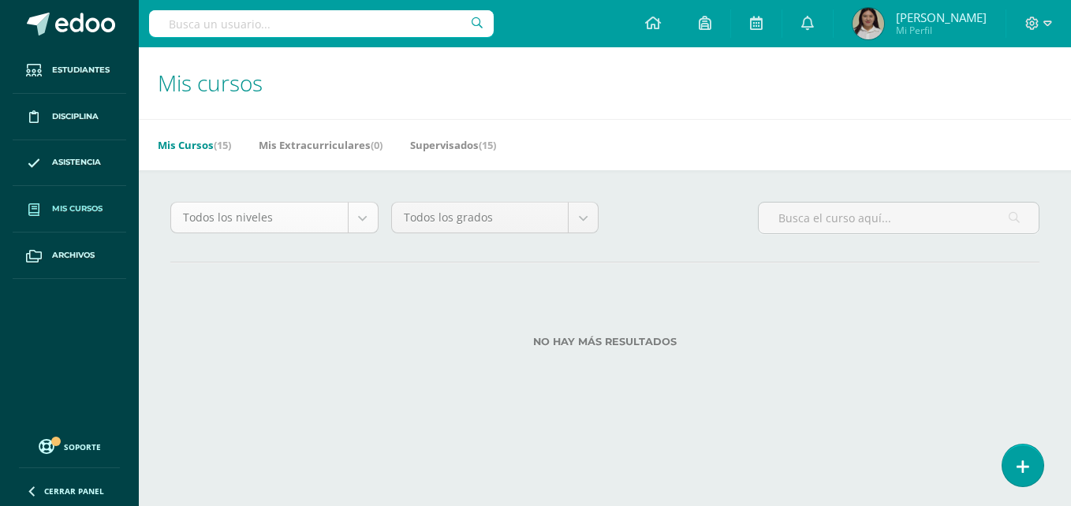
click at [356, 228] on body "Estudiantes Disciplina Asistencia Mis cursos Archivos Soporte Ayuda Reportar un…" at bounding box center [535, 199] width 1071 height 398
click at [99, 218] on link "Mis cursos" at bounding box center [70, 209] width 114 height 47
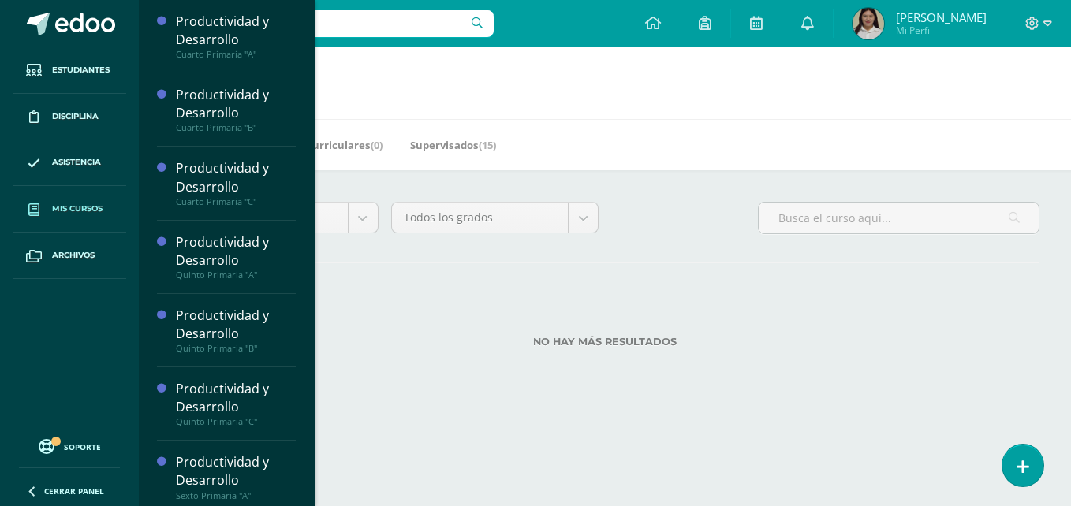
click at [47, 200] on span at bounding box center [34, 209] width 28 height 28
click at [28, 203] on span at bounding box center [34, 209] width 28 height 28
click at [32, 207] on icon at bounding box center [33, 209] width 11 height 13
click at [31, 213] on icon at bounding box center [33, 209] width 11 height 13
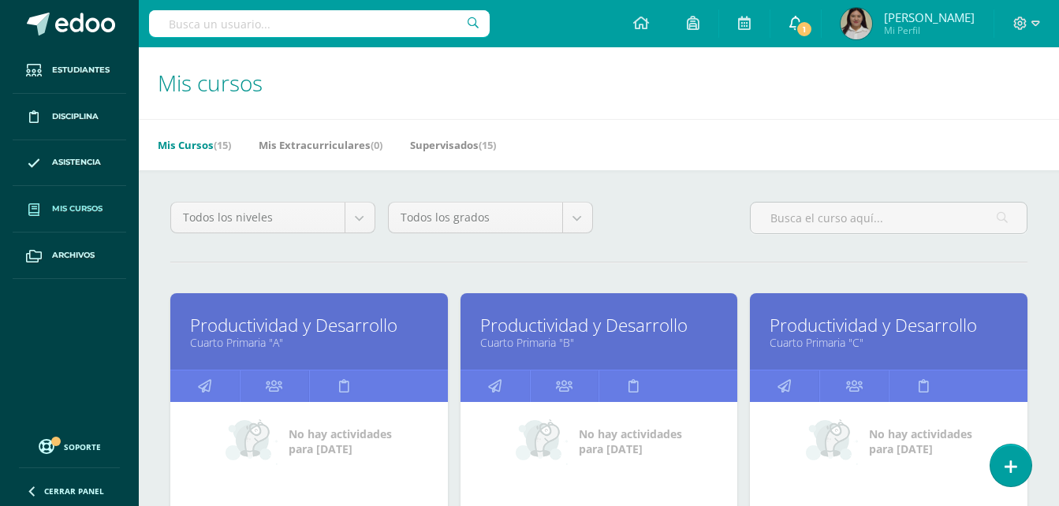
click at [813, 29] on span "1" at bounding box center [803, 28] width 17 height 17
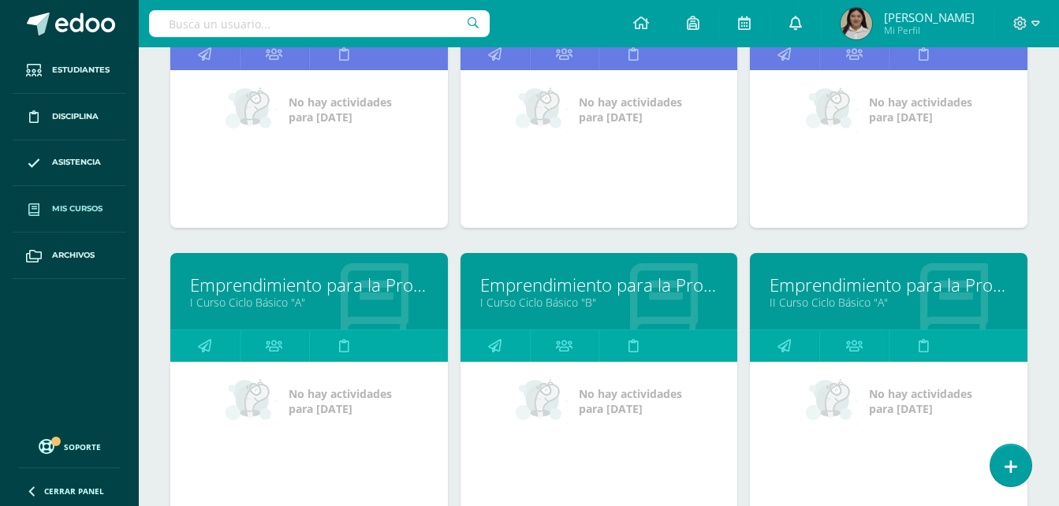
scroll to position [941, 0]
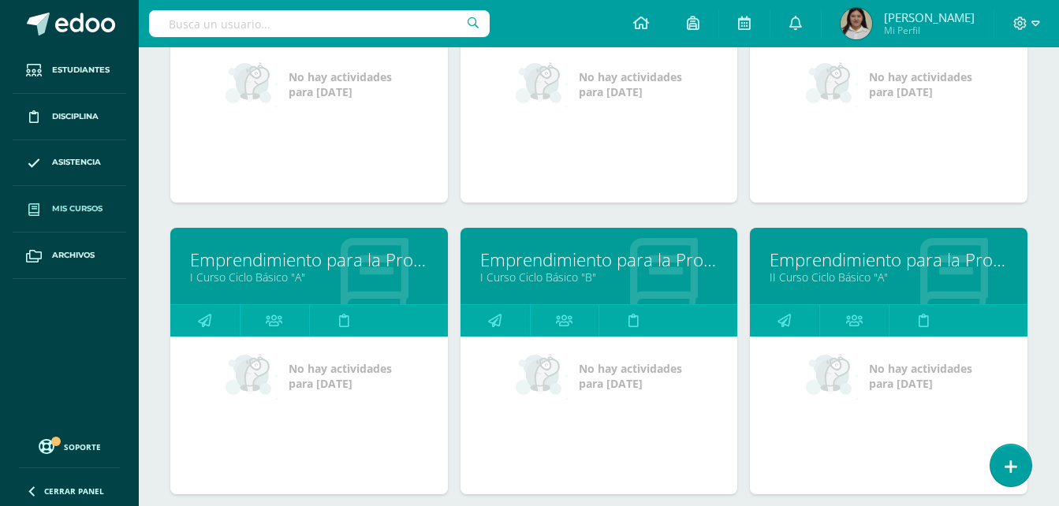
click at [69, 218] on link "Mis cursos" at bounding box center [70, 209] width 114 height 47
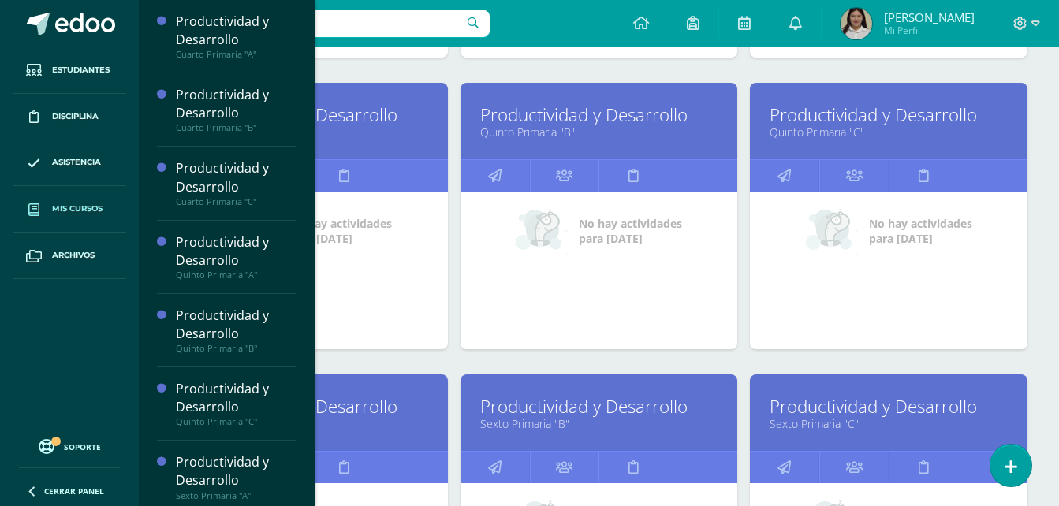
scroll to position [309, 0]
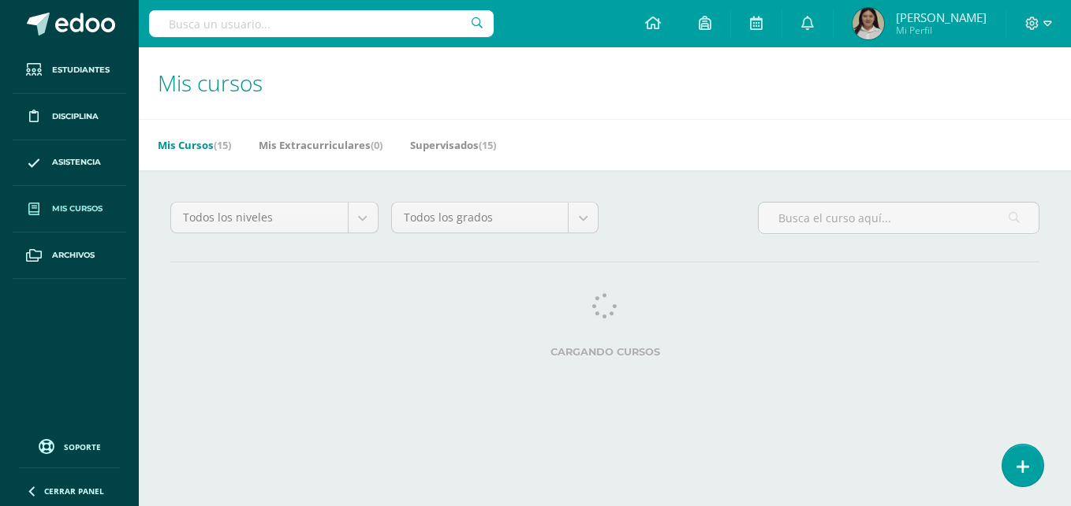
click at [42, 210] on span at bounding box center [34, 209] width 28 height 28
